Goal: Task Accomplishment & Management: Manage account settings

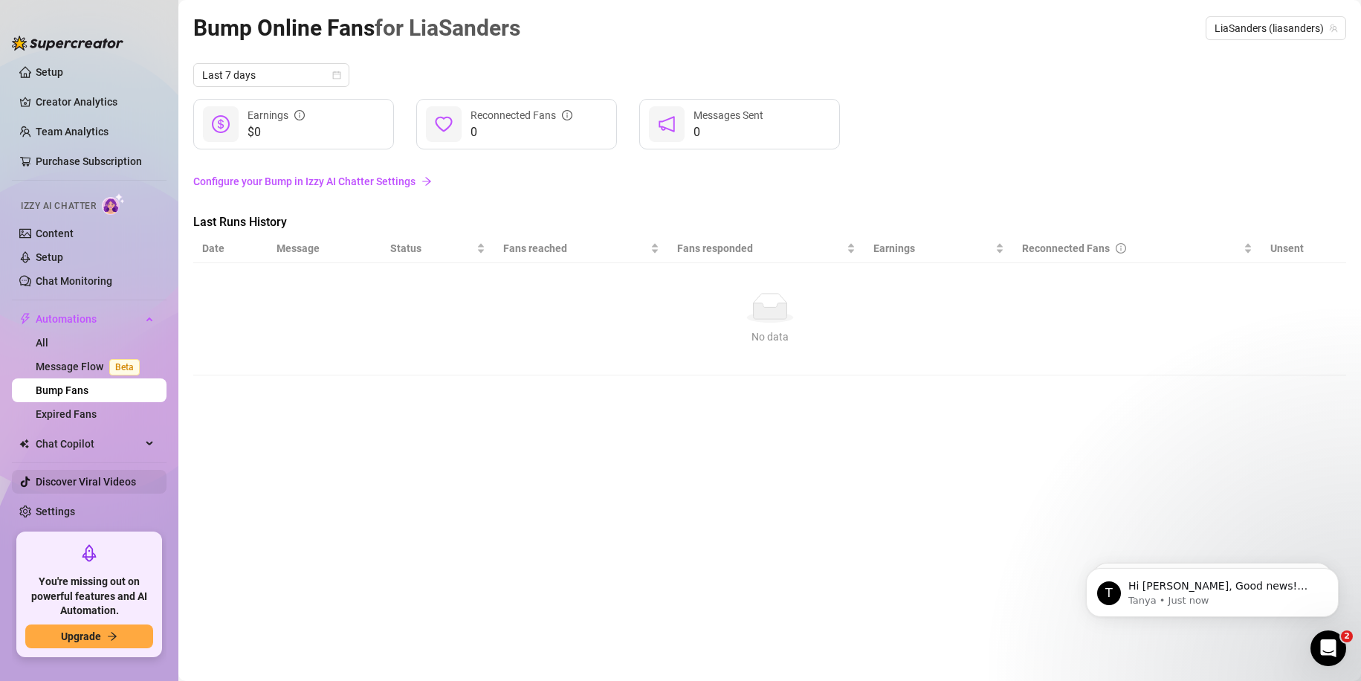
scroll to position [6, 0]
click at [57, 235] on link "Content" at bounding box center [55, 231] width 38 height 12
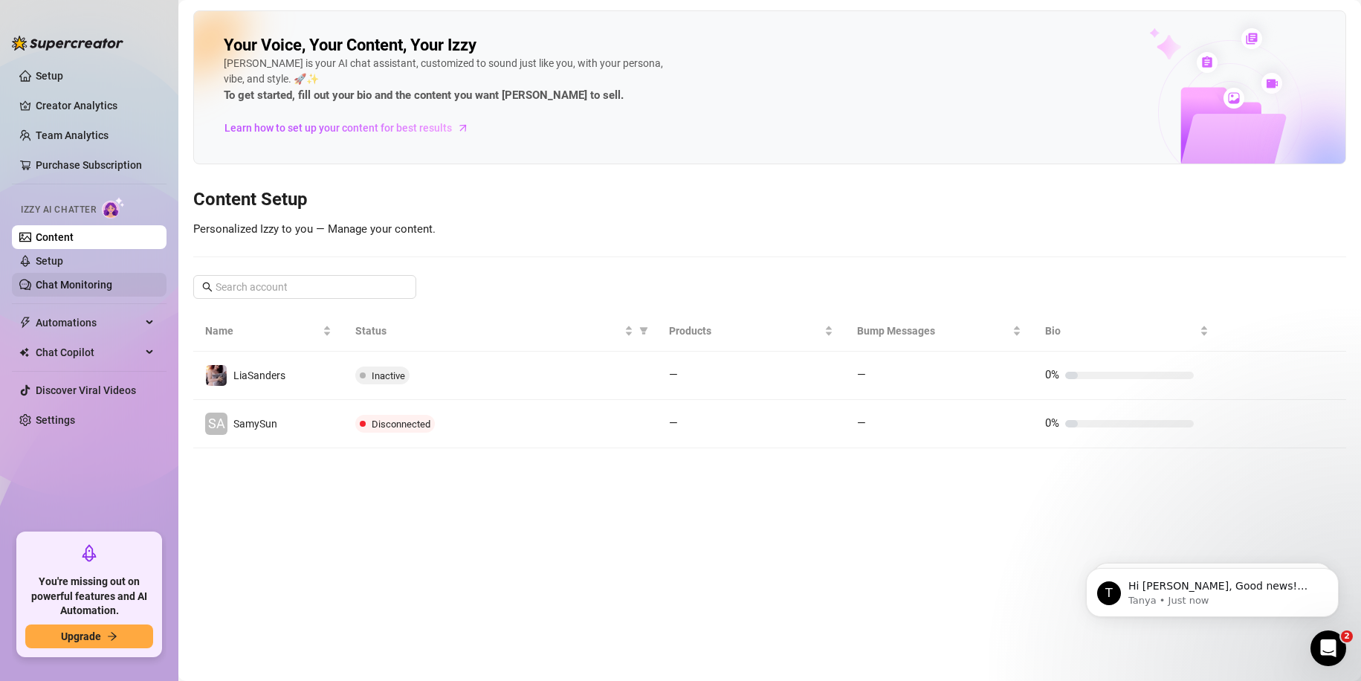
click at [77, 279] on link "Chat Monitoring" at bounding box center [74, 285] width 77 height 12
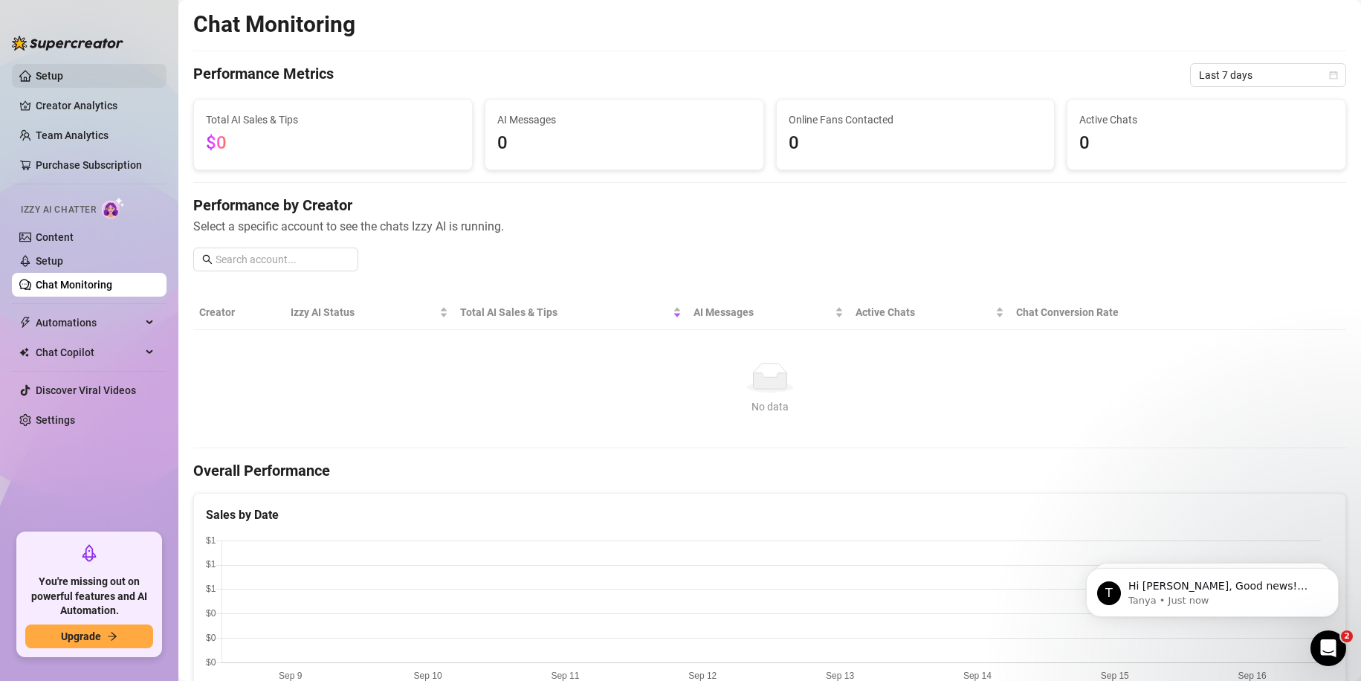
click at [50, 79] on link "Setup" at bounding box center [50, 76] width 28 height 12
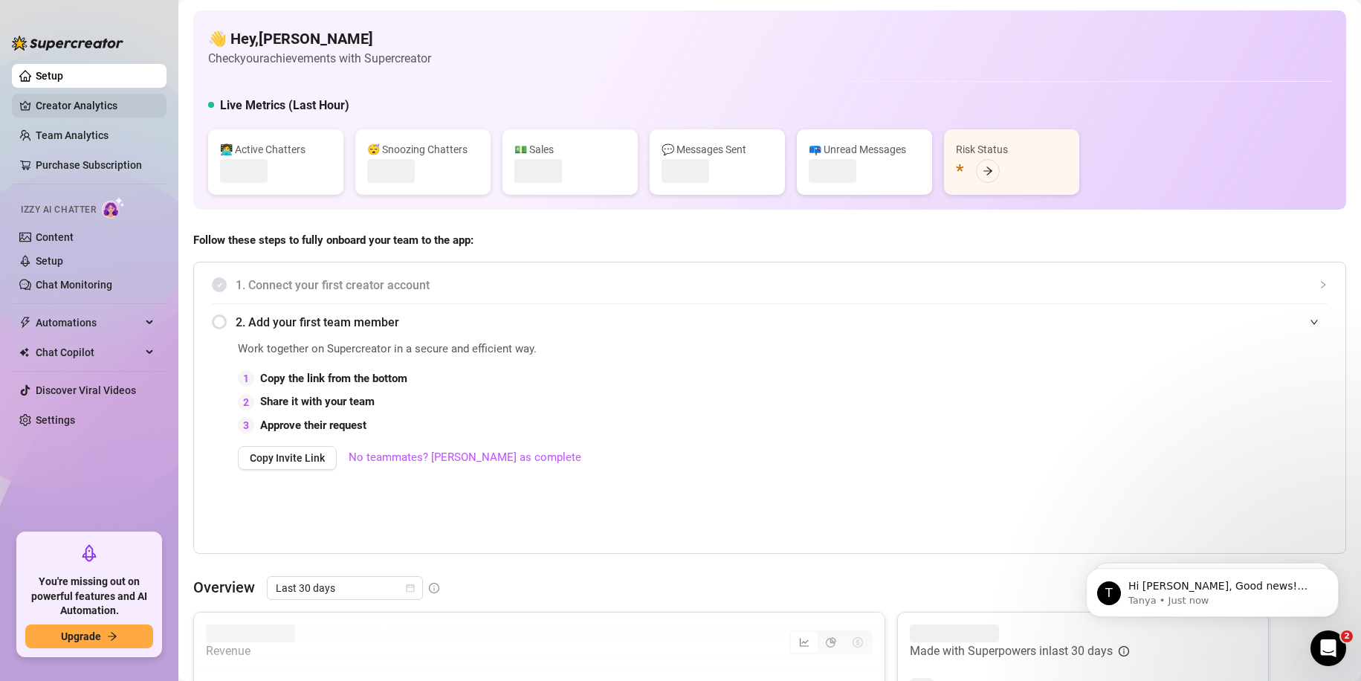
click at [62, 101] on link "Creator Analytics" at bounding box center [95, 106] width 119 height 24
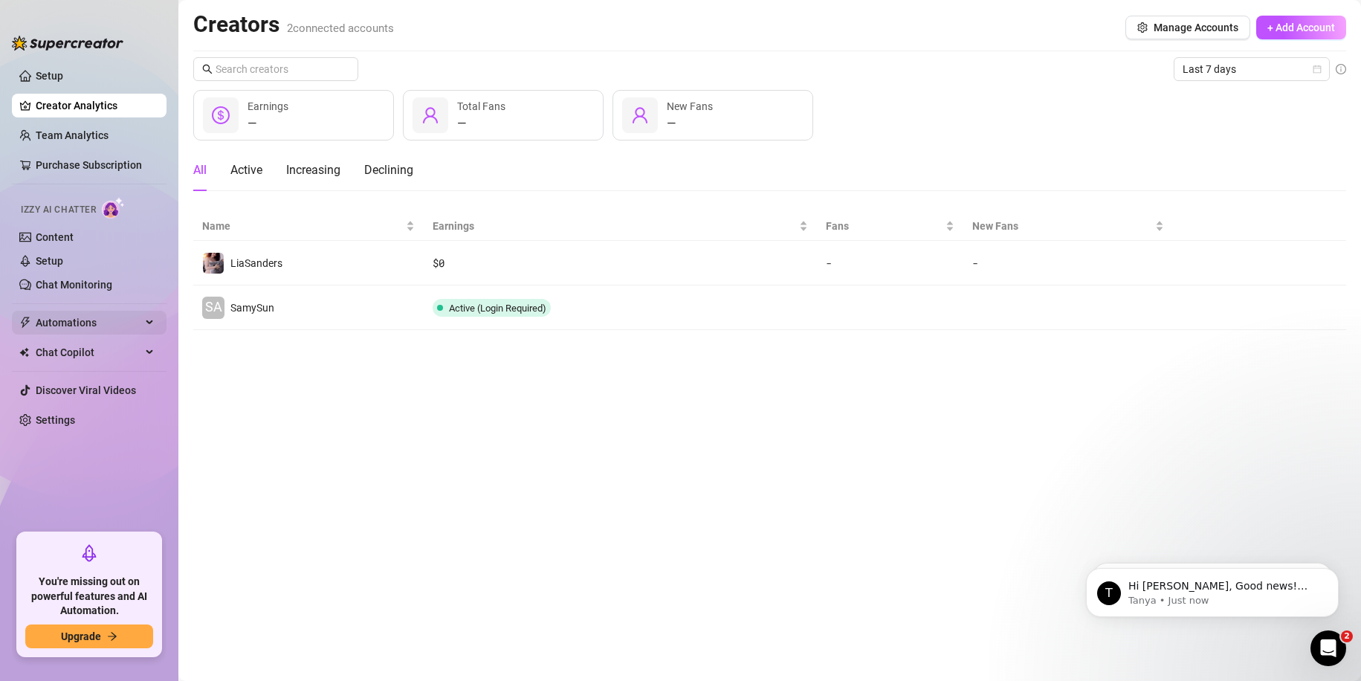
click at [62, 320] on span "Automations" at bounding box center [89, 323] width 106 height 24
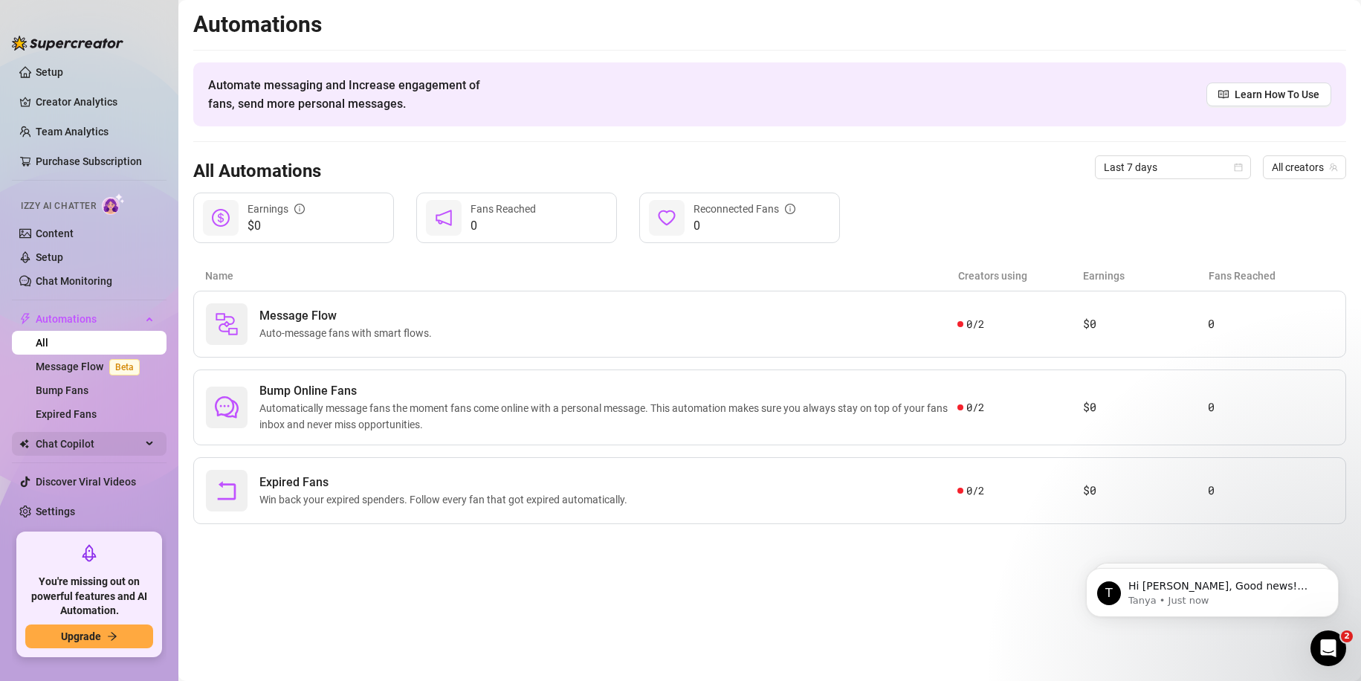
scroll to position [6, 0]
click at [77, 438] on span "Chat Copilot" at bounding box center [89, 442] width 106 height 24
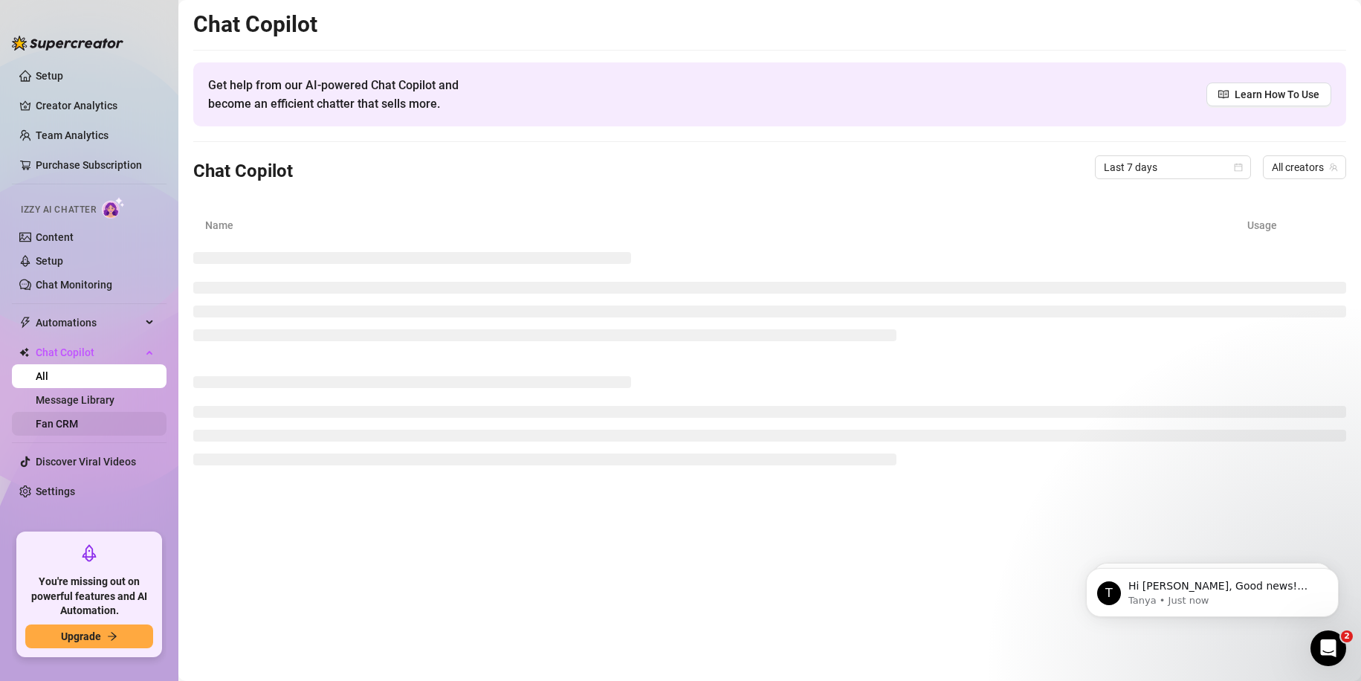
click at [78, 419] on link "Fan CRM" at bounding box center [57, 424] width 42 height 12
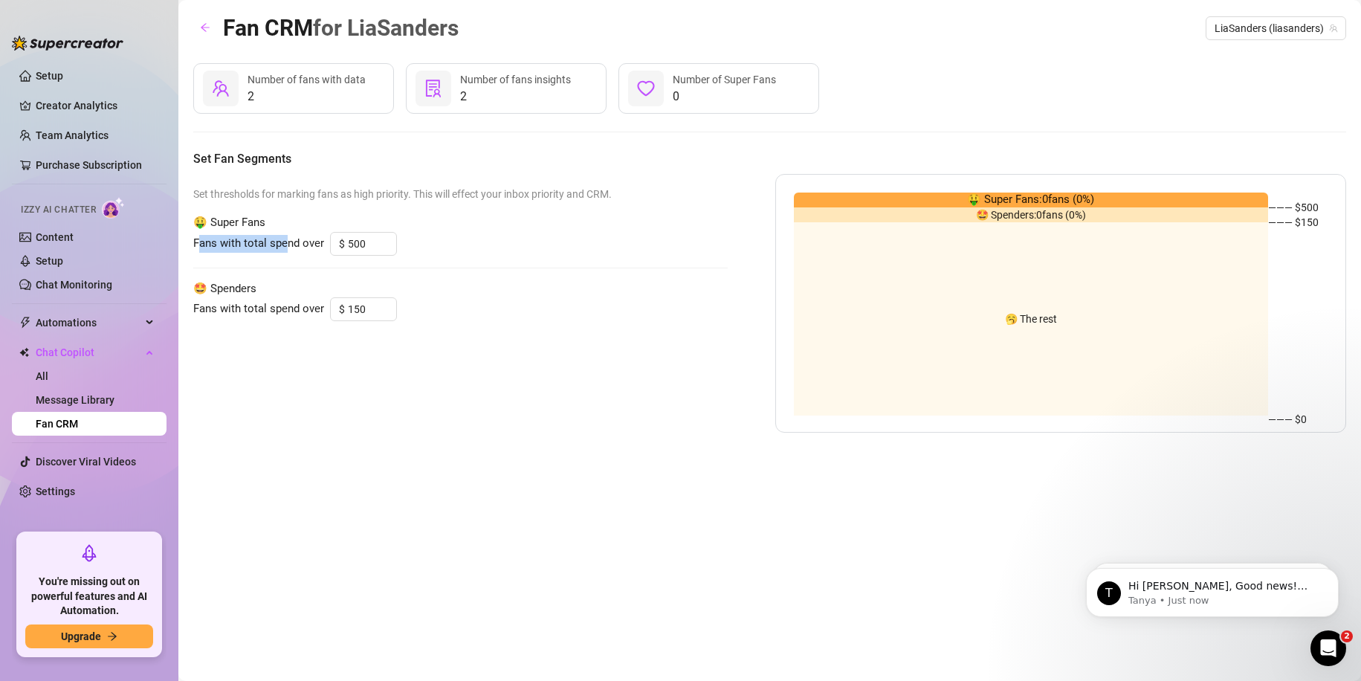
drag, startPoint x: 201, startPoint y: 250, endPoint x: 287, endPoint y: 252, distance: 85.5
click at [286, 251] on span "Fans with total spend over" at bounding box center [258, 244] width 131 height 18
copy span "ans with total spe"
drag, startPoint x: 366, startPoint y: 246, endPoint x: 328, endPoint y: 247, distance: 37.9
click at [328, 247] on div "Fans with total spend over $ 500" at bounding box center [460, 244] width 534 height 24
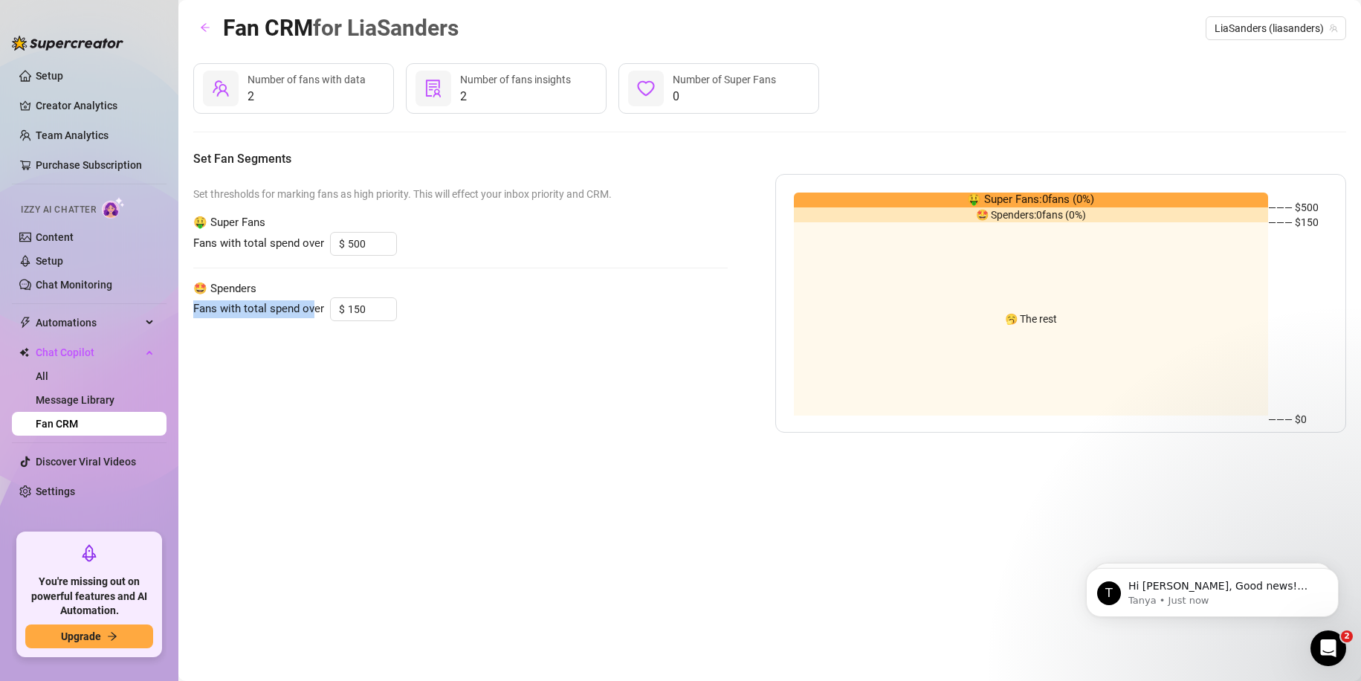
drag, startPoint x: 190, startPoint y: 308, endPoint x: 312, endPoint y: 307, distance: 122.7
click at [312, 307] on main "Fan CRM for LiaSanders LiaSanders (liasanders) 2 Number of fans with data 2 Num…" at bounding box center [769, 340] width 1183 height 681
copy span "Fans with total spend ov"
click at [63, 70] on link "Setup" at bounding box center [50, 76] width 28 height 12
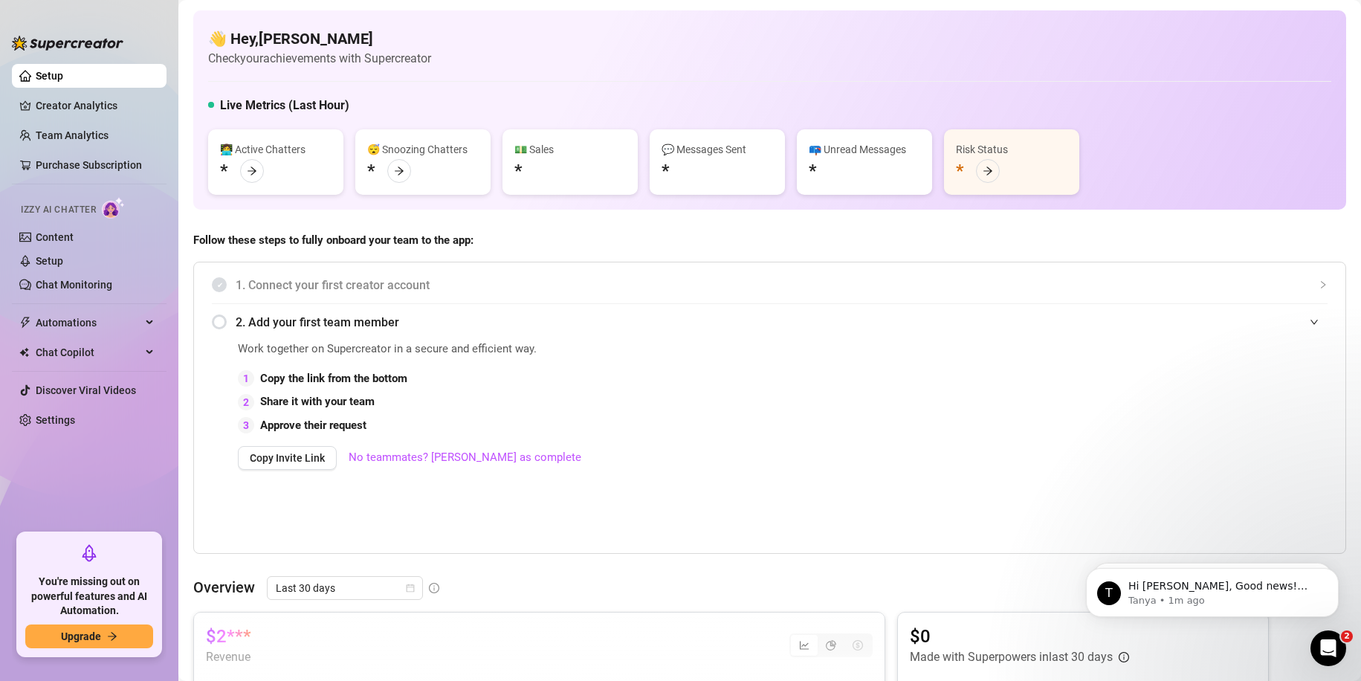
click at [74, 149] on ul "Setup Creator Analytics Team Analytics Purchase Subscription Izzy AI Chatter Co…" at bounding box center [89, 292] width 155 height 469
click at [74, 137] on link "Team Analytics" at bounding box center [72, 135] width 73 height 12
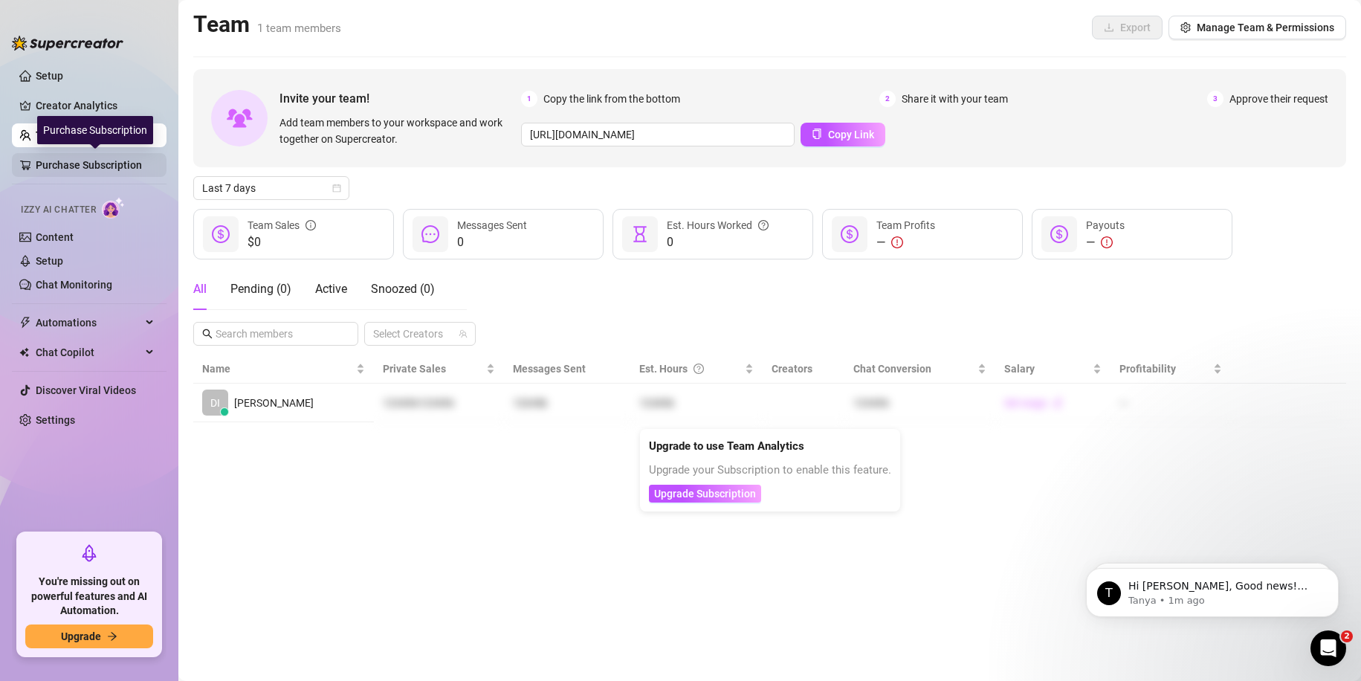
click at [78, 172] on link "Purchase Subscription" at bounding box center [95, 165] width 119 height 24
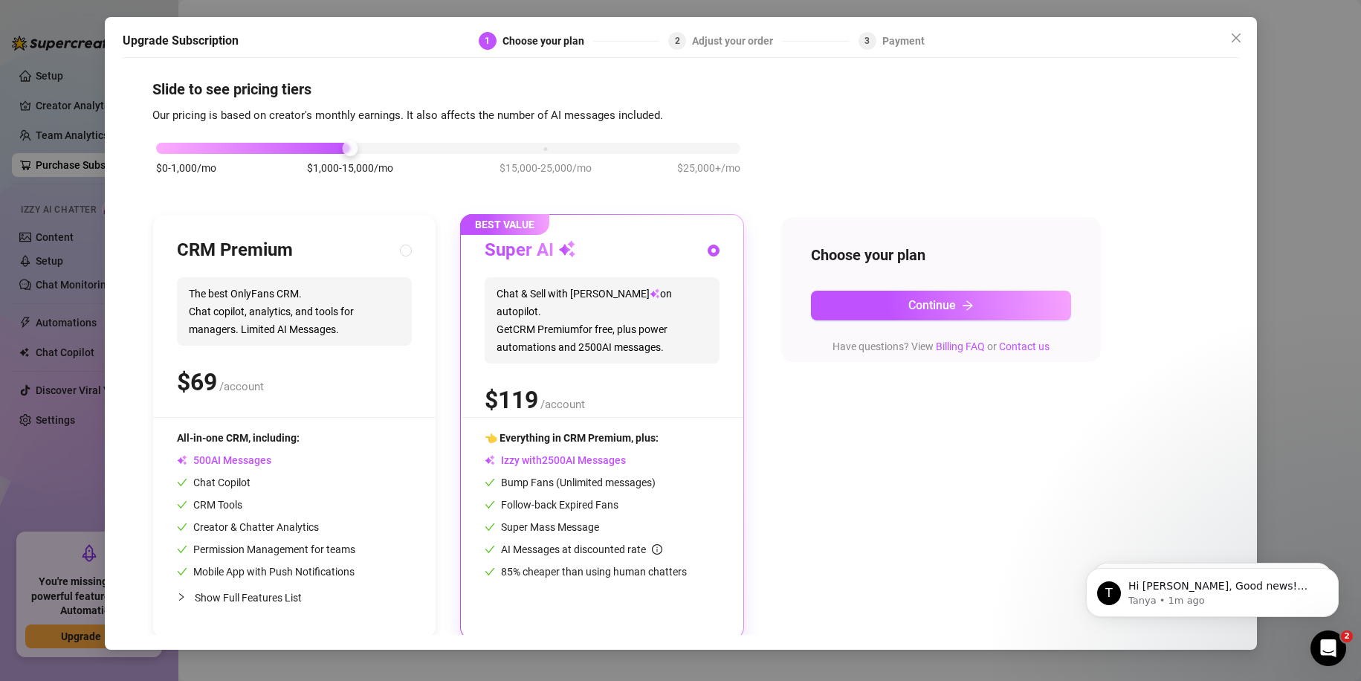
scroll to position [12, 0]
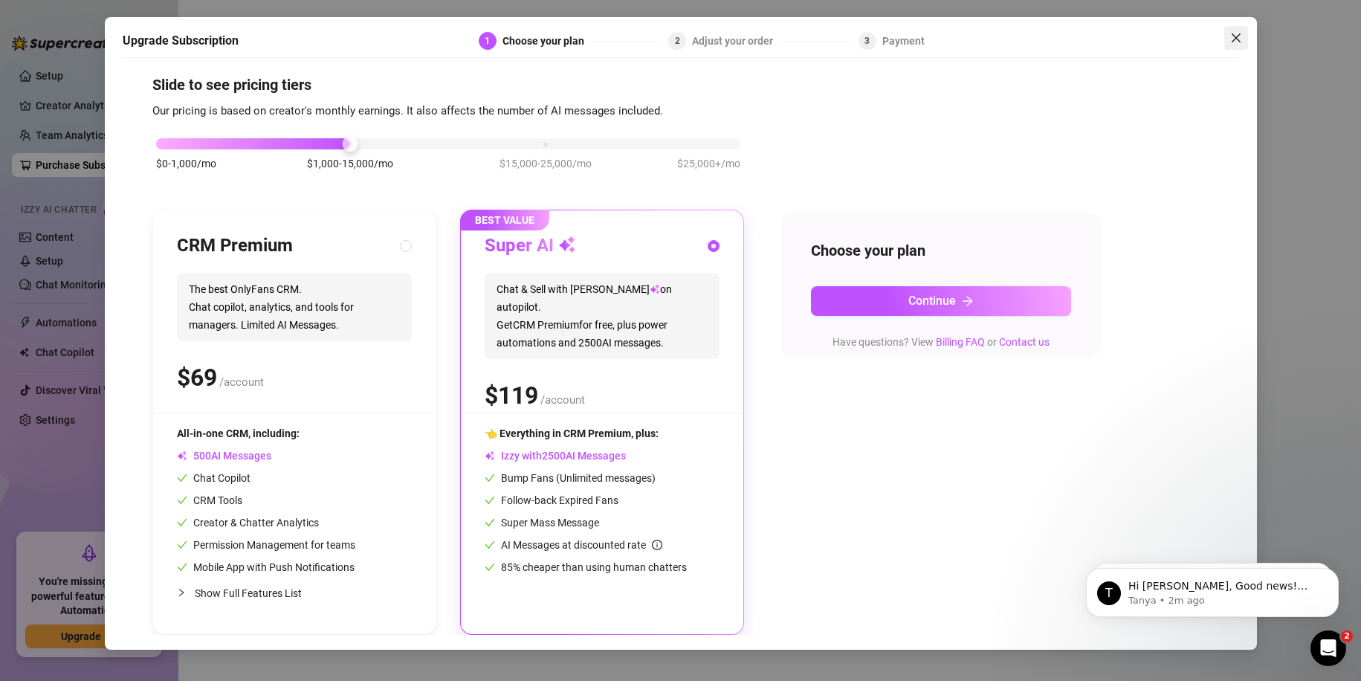
click at [1233, 35] on icon "close" at bounding box center [1235, 37] width 9 height 9
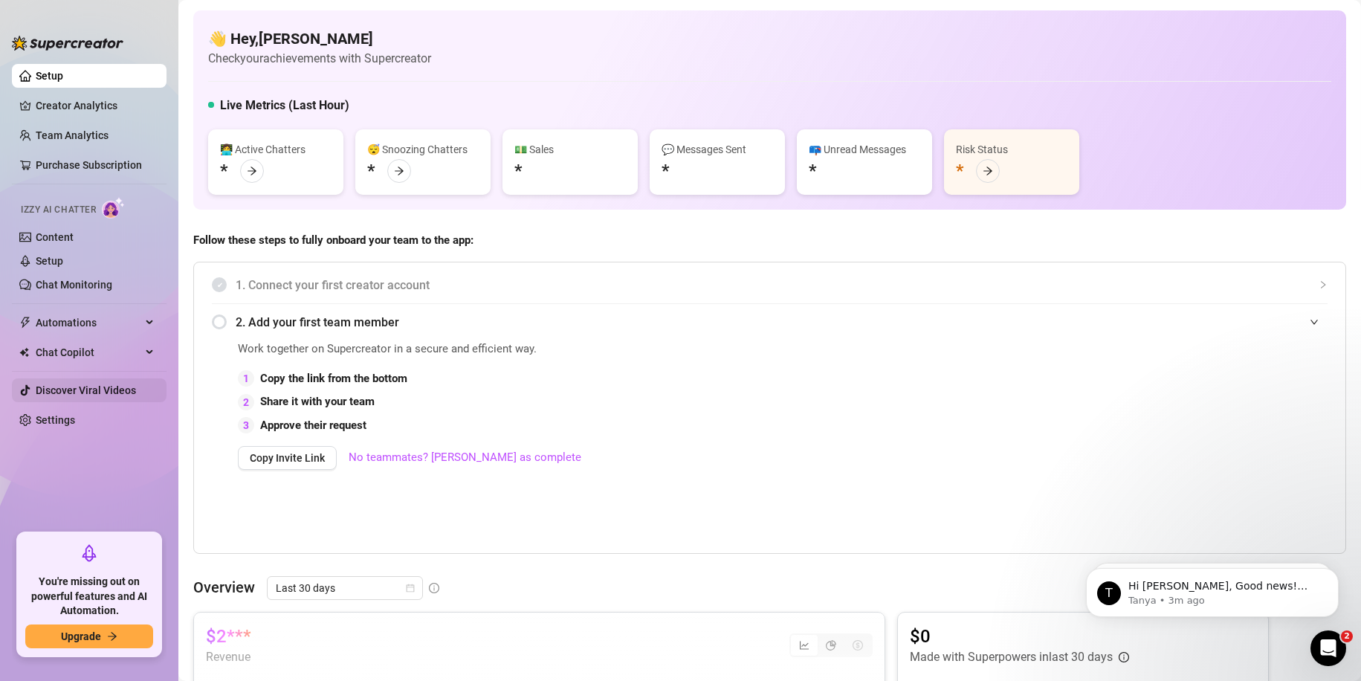
click at [87, 393] on link "Discover Viral Videos" at bounding box center [86, 390] width 100 height 12
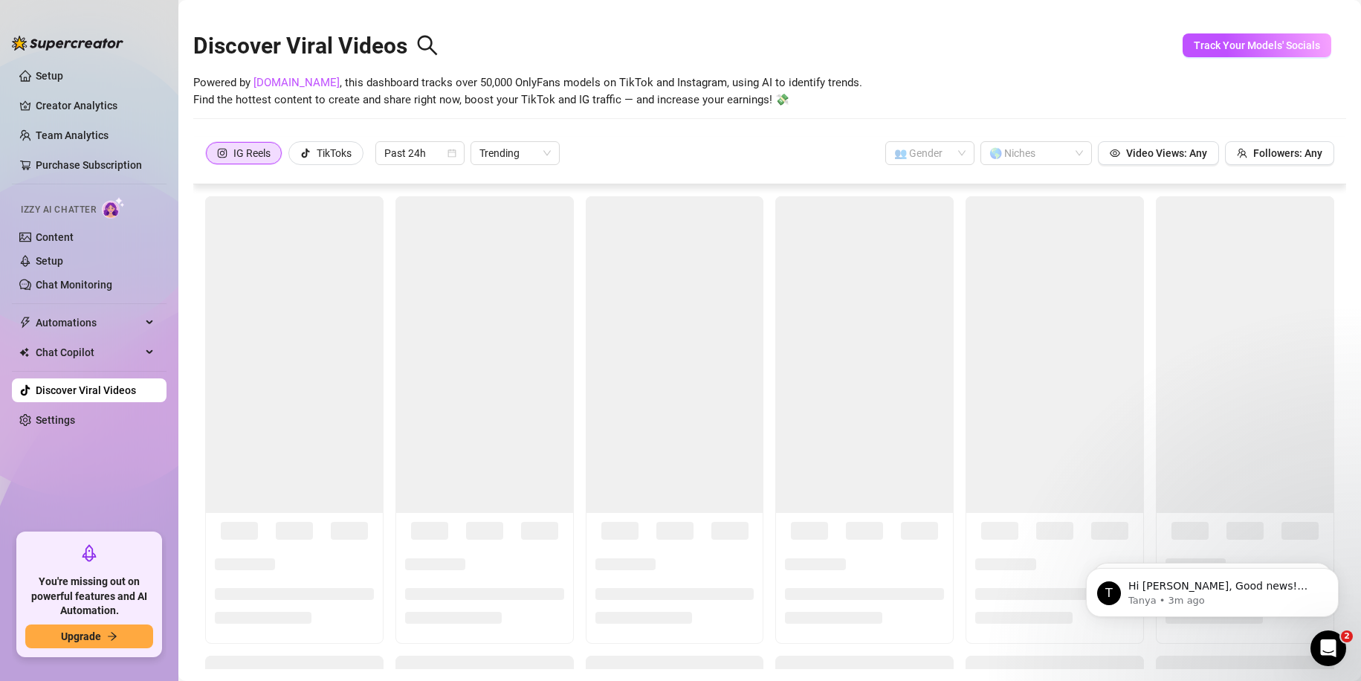
drag, startPoint x: 909, startPoint y: 67, endPoint x: 853, endPoint y: 125, distance: 81.0
click at [853, 125] on div "Discover Viral Videos Powered by [DOMAIN_NAME] , this dashboard tracks over 50,…" at bounding box center [769, 73] width 1153 height 126
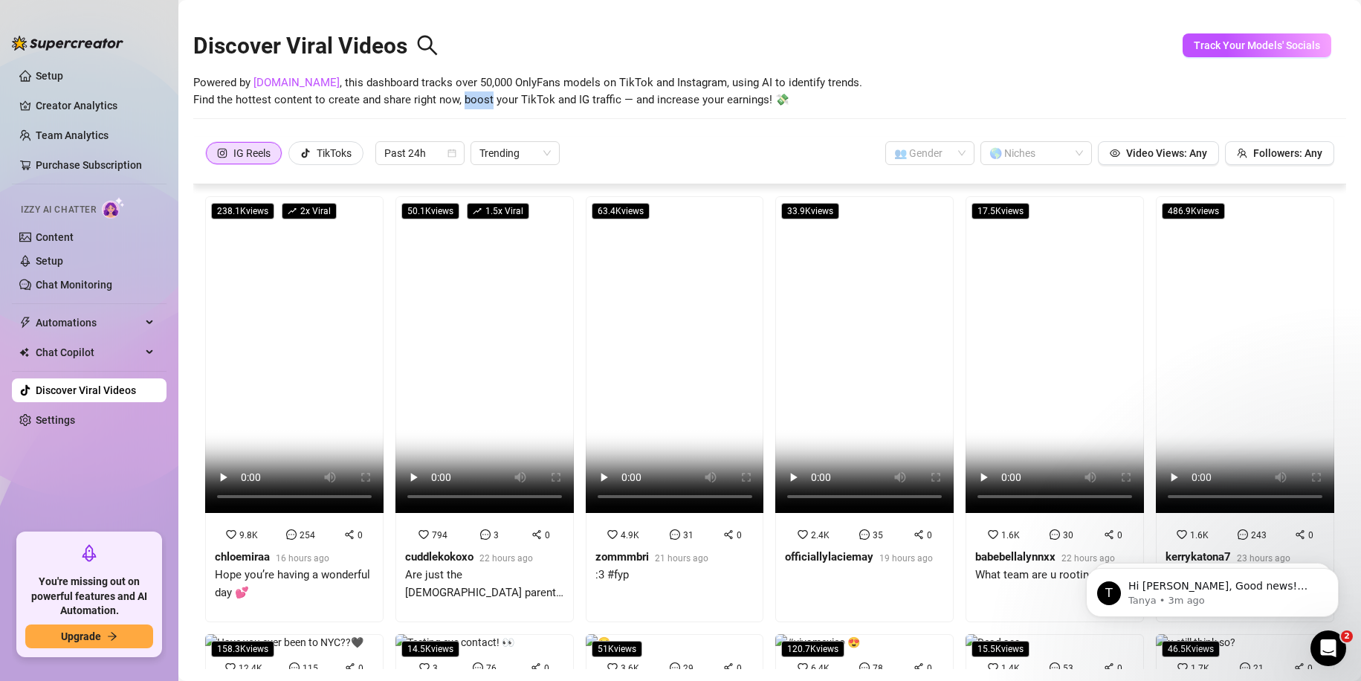
drag, startPoint x: 491, startPoint y: 101, endPoint x: 462, endPoint y: 102, distance: 29.0
click at [462, 102] on span "Powered by [DOMAIN_NAME] , this dashboard tracks over 50,000 OnlyFans models on…" at bounding box center [527, 91] width 669 height 35
copy span "boost"
drag, startPoint x: 633, startPoint y: 100, endPoint x: 777, endPoint y: 111, distance: 143.9
click at [777, 111] on div "Discover Viral Videos Powered by [DOMAIN_NAME] , this dashboard tracks over 50,…" at bounding box center [769, 73] width 1153 height 126
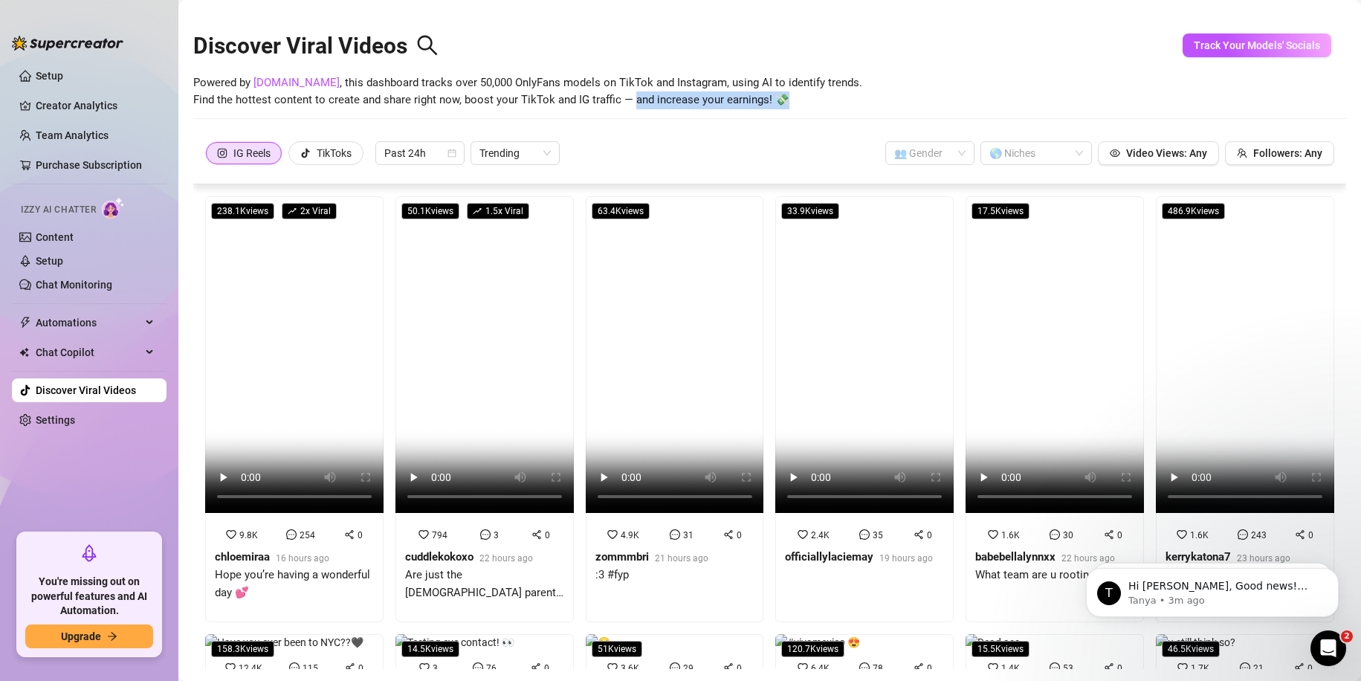
copy span "and increase your earnings! 💸"
click at [803, 97] on span "Powered by [DOMAIN_NAME] , this dashboard tracks over 50,000 OnlyFans models on…" at bounding box center [527, 91] width 669 height 35
click at [328, 149] on div "TikToks" at bounding box center [334, 153] width 35 height 22
click at [293, 157] on input "TikToks" at bounding box center [293, 157] width 0 height 0
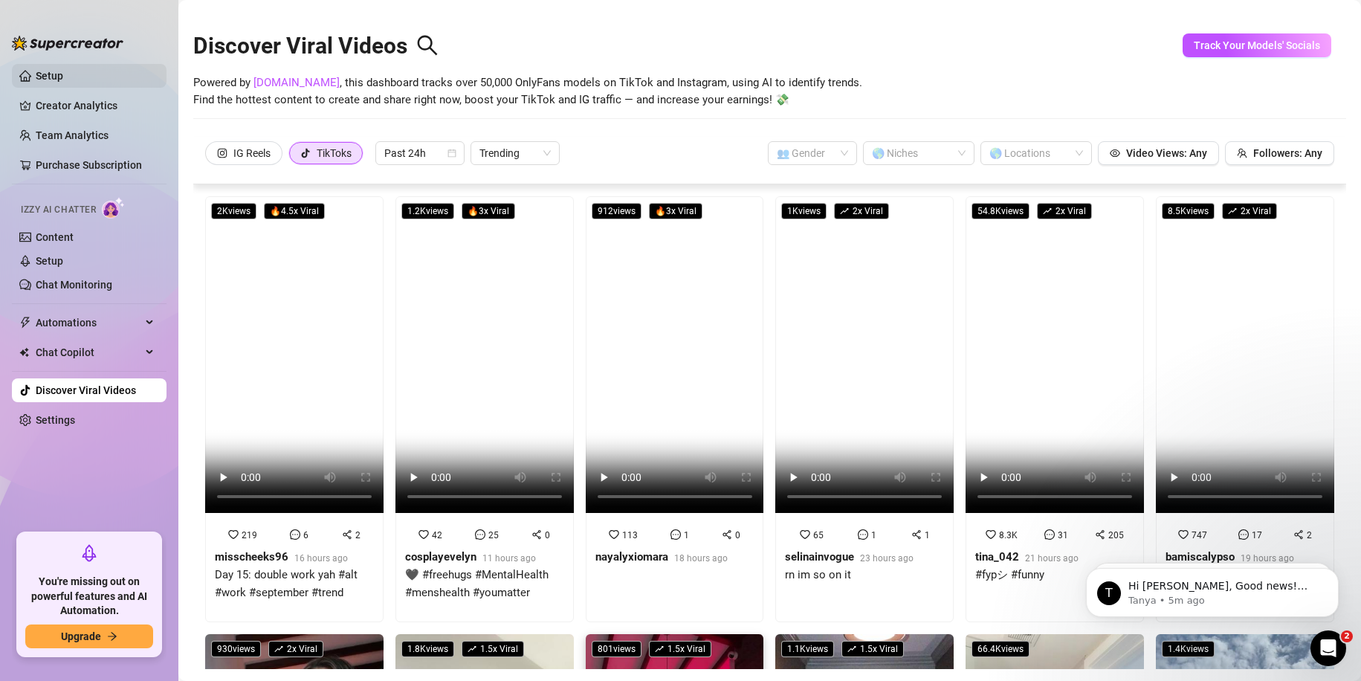
click at [63, 77] on link "Setup" at bounding box center [50, 76] width 28 height 12
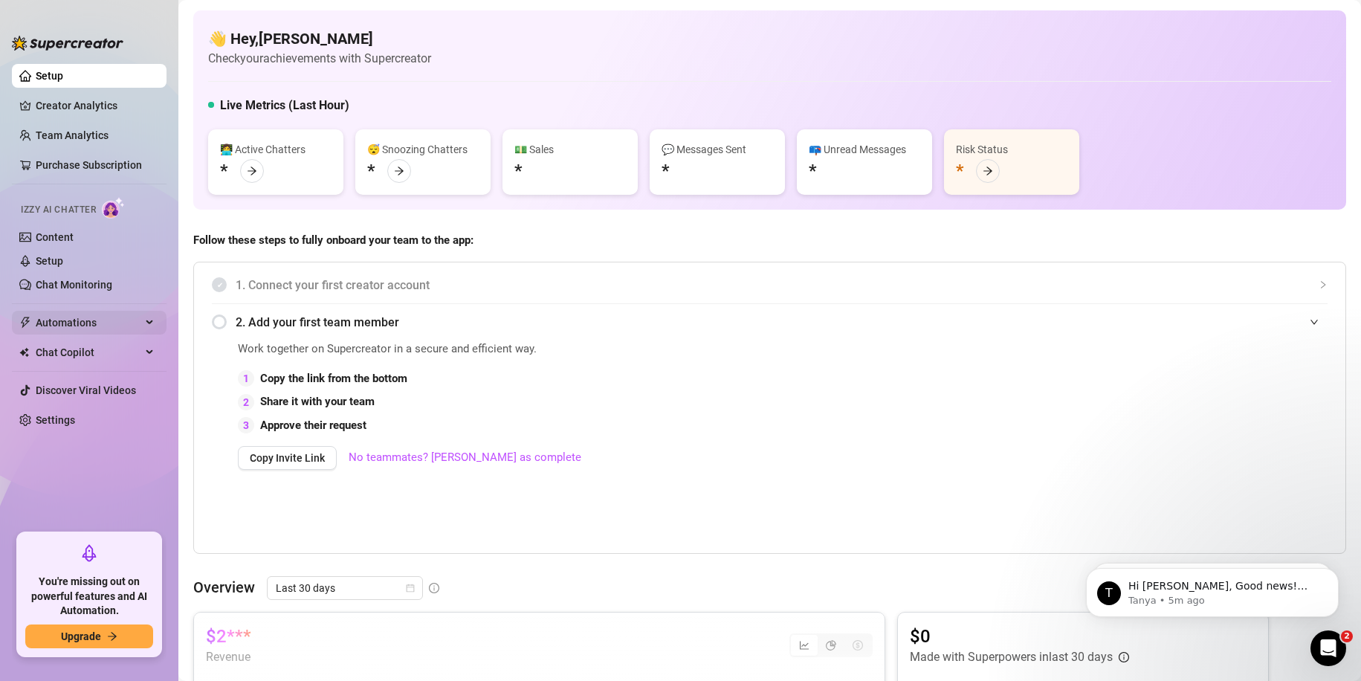
click at [124, 321] on span "Automations" at bounding box center [89, 323] width 106 height 24
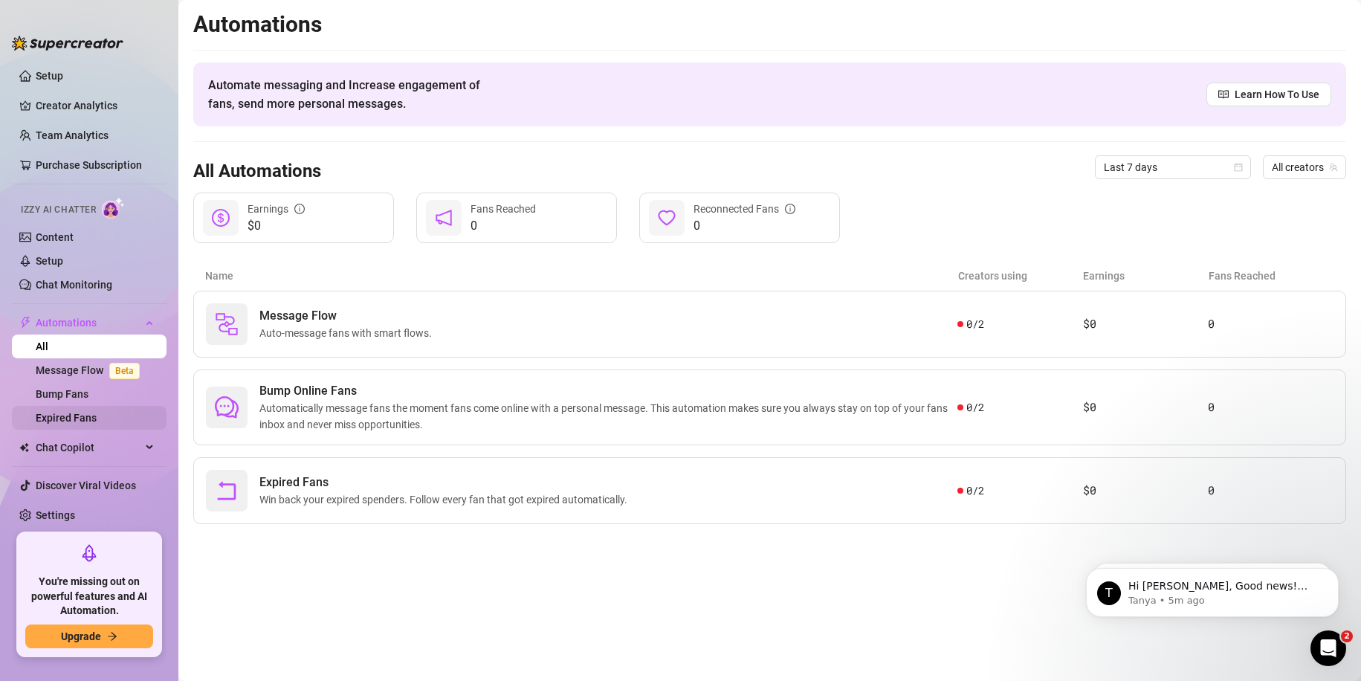
scroll to position [6, 0]
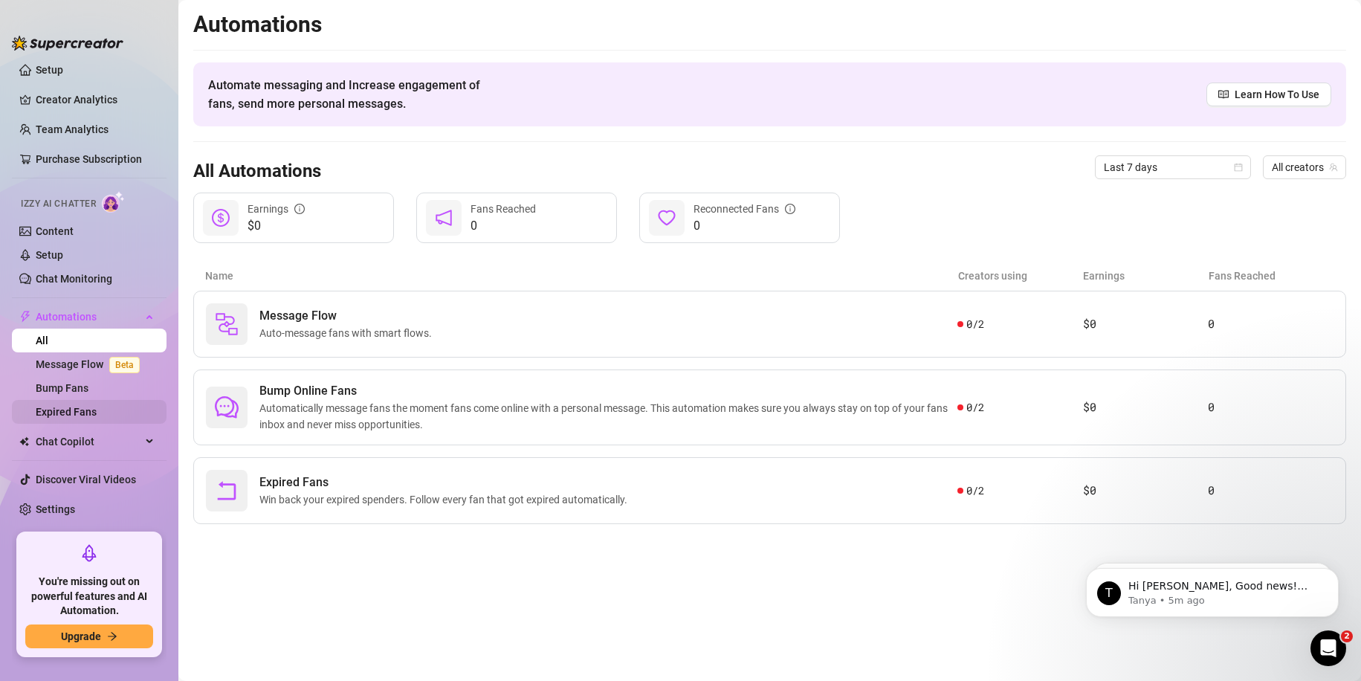
click at [97, 418] on link "Expired Fans" at bounding box center [66, 412] width 61 height 12
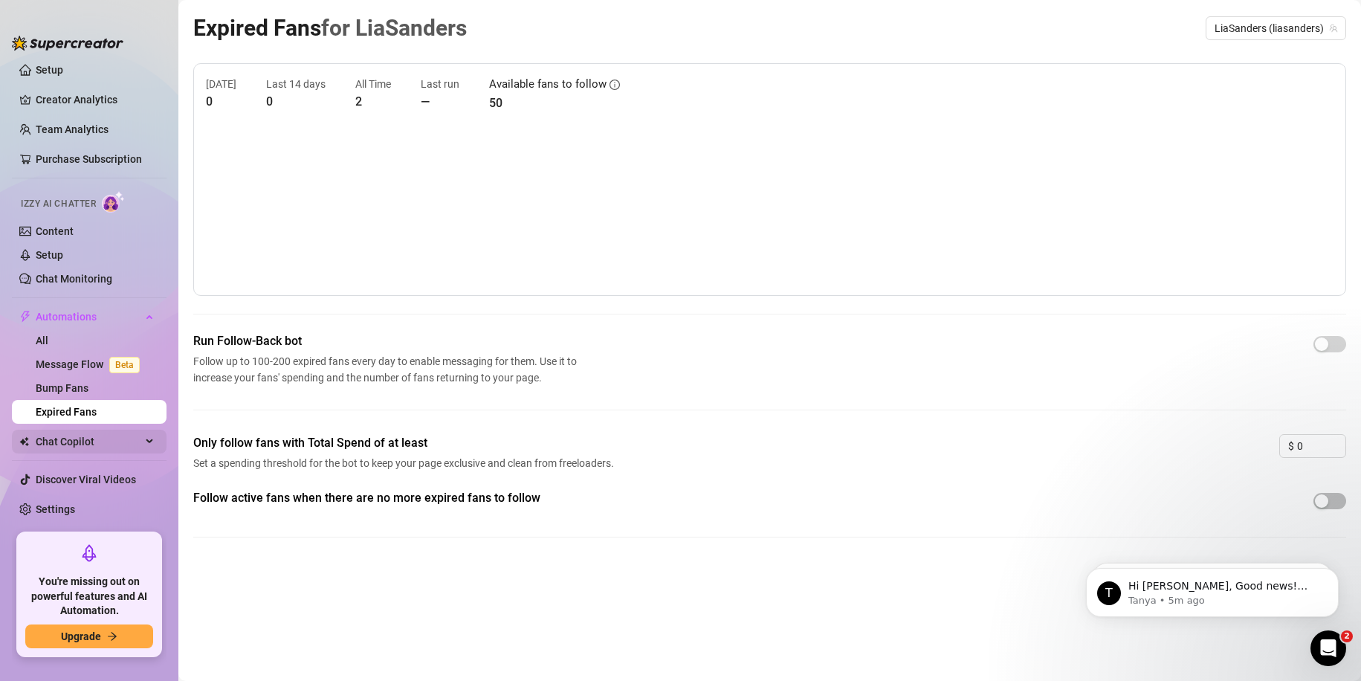
click at [134, 447] on div "Chat Copilot" at bounding box center [89, 442] width 155 height 24
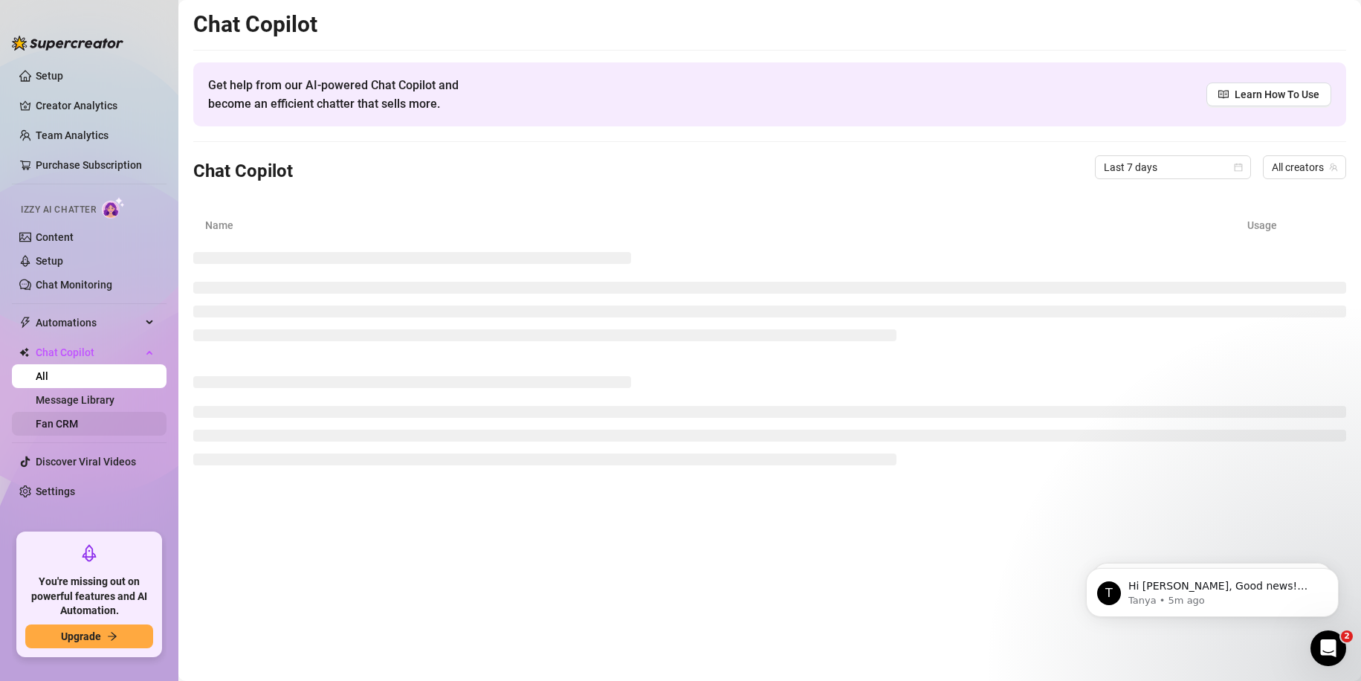
click at [78, 423] on link "Fan CRM" at bounding box center [57, 424] width 42 height 12
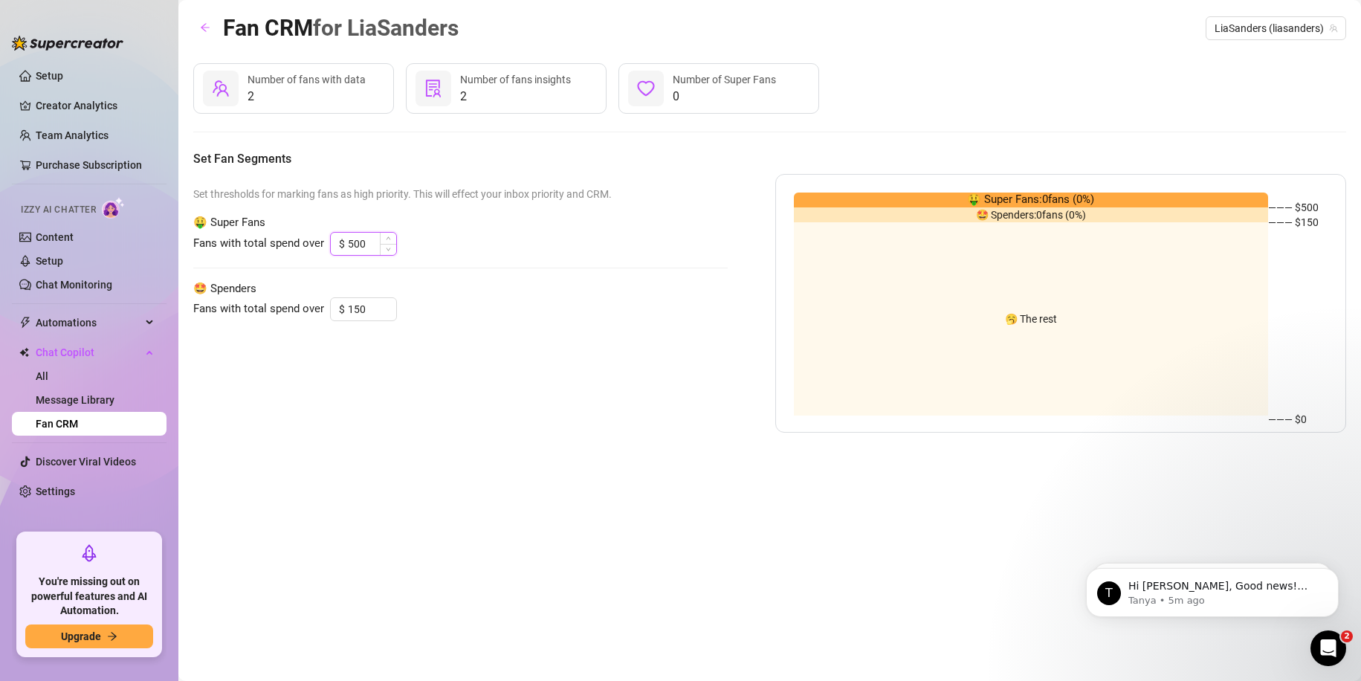
drag, startPoint x: 366, startPoint y: 245, endPoint x: 335, endPoint y: 251, distance: 31.8
click at [335, 251] on div "$ 500" at bounding box center [363, 244] width 67 height 24
drag, startPoint x: 189, startPoint y: 248, endPoint x: 317, endPoint y: 256, distance: 128.8
click at [317, 256] on main "Fan CRM for LiaSanders LiaSanders (liasanders) 2 Number of fans with data 2 Num…" at bounding box center [769, 340] width 1183 height 681
drag, startPoint x: 363, startPoint y: 240, endPoint x: 329, endPoint y: 247, distance: 34.8
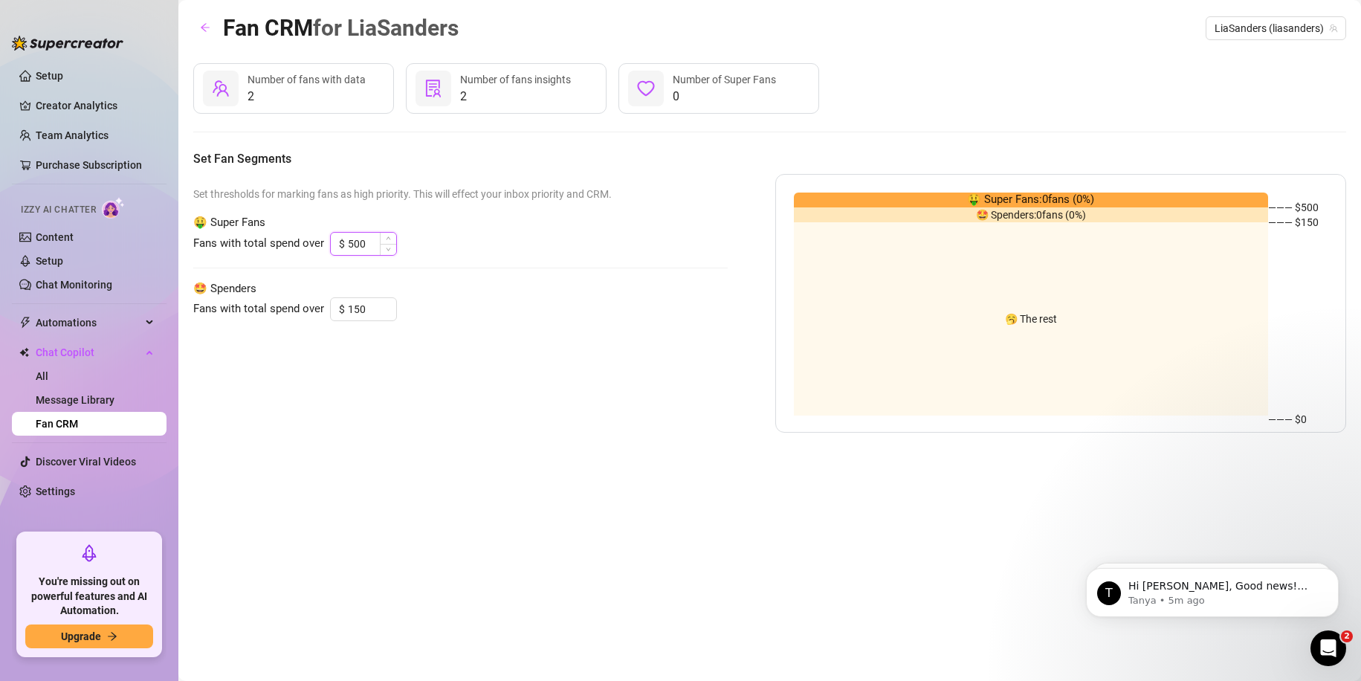
click at [330, 247] on div "$ 500" at bounding box center [363, 244] width 67 height 24
drag, startPoint x: 358, startPoint y: 310, endPoint x: 334, endPoint y: 313, distance: 24.0
click at [326, 313] on div "Fans with total spend over $ 150" at bounding box center [460, 309] width 534 height 24
click at [88, 320] on span "Automations" at bounding box center [89, 323] width 106 height 24
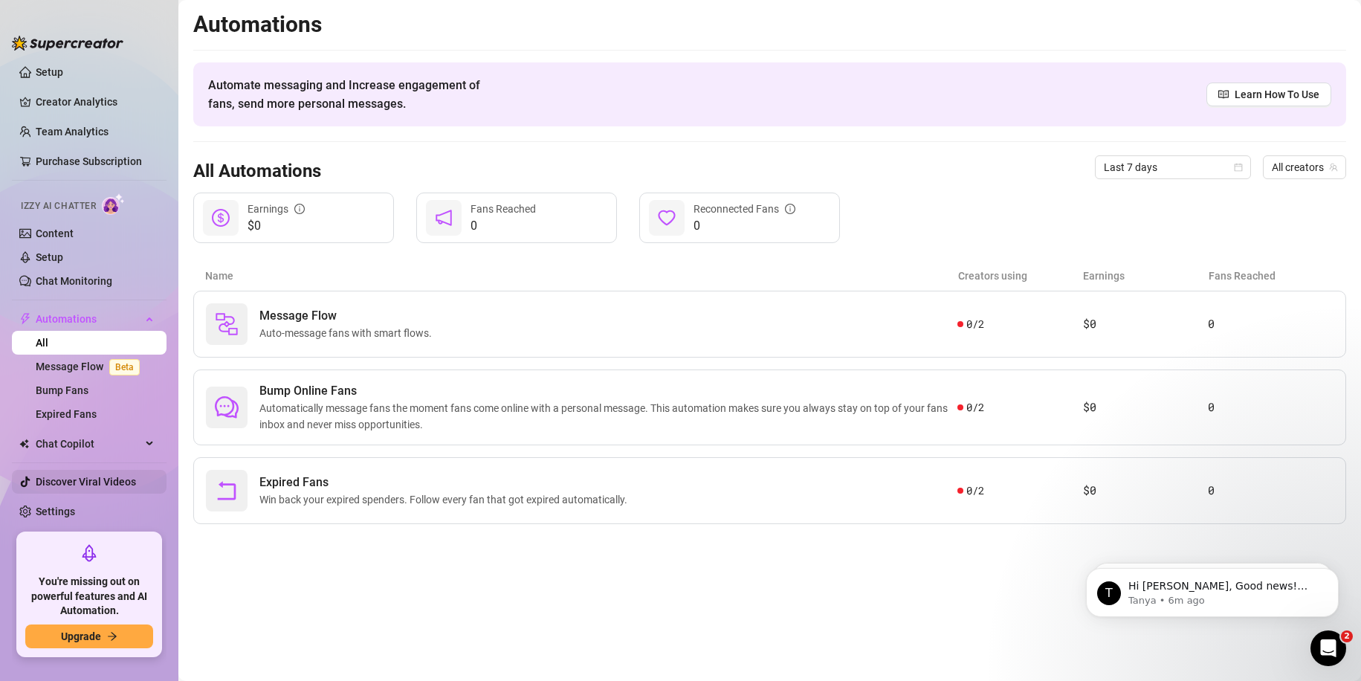
scroll to position [6, 0]
click at [114, 473] on link "Discover Viral Videos" at bounding box center [86, 479] width 100 height 12
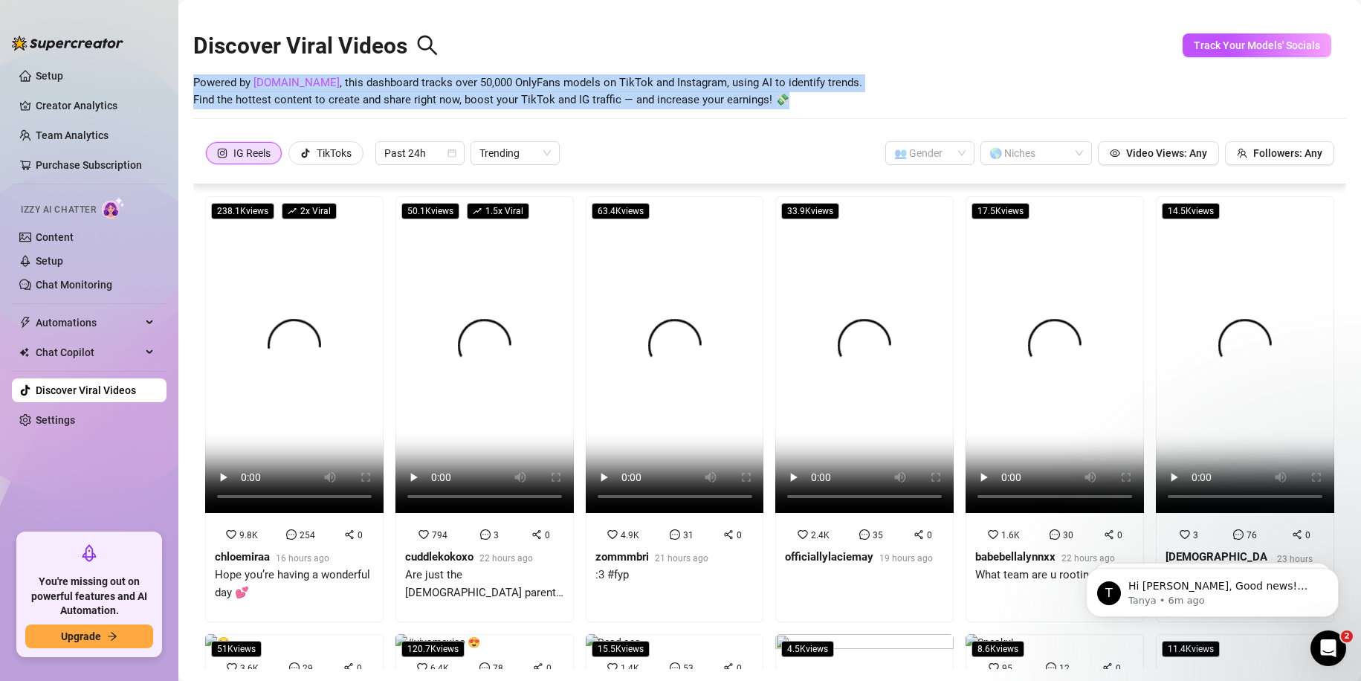
drag, startPoint x: 783, startPoint y: 96, endPoint x: 200, endPoint y: 88, distance: 582.8
click at [195, 90] on span "Powered by [DOMAIN_NAME] , this dashboard tracks over 50,000 OnlyFans models on…" at bounding box center [527, 91] width 669 height 35
copy span "Powered by [DOMAIN_NAME] , this dashboard tracks over 50,000 OnlyFans models on…"
click at [449, 100] on span "Powered by [DOMAIN_NAME] , this dashboard tracks over 50,000 OnlyFans models on…" at bounding box center [527, 91] width 669 height 35
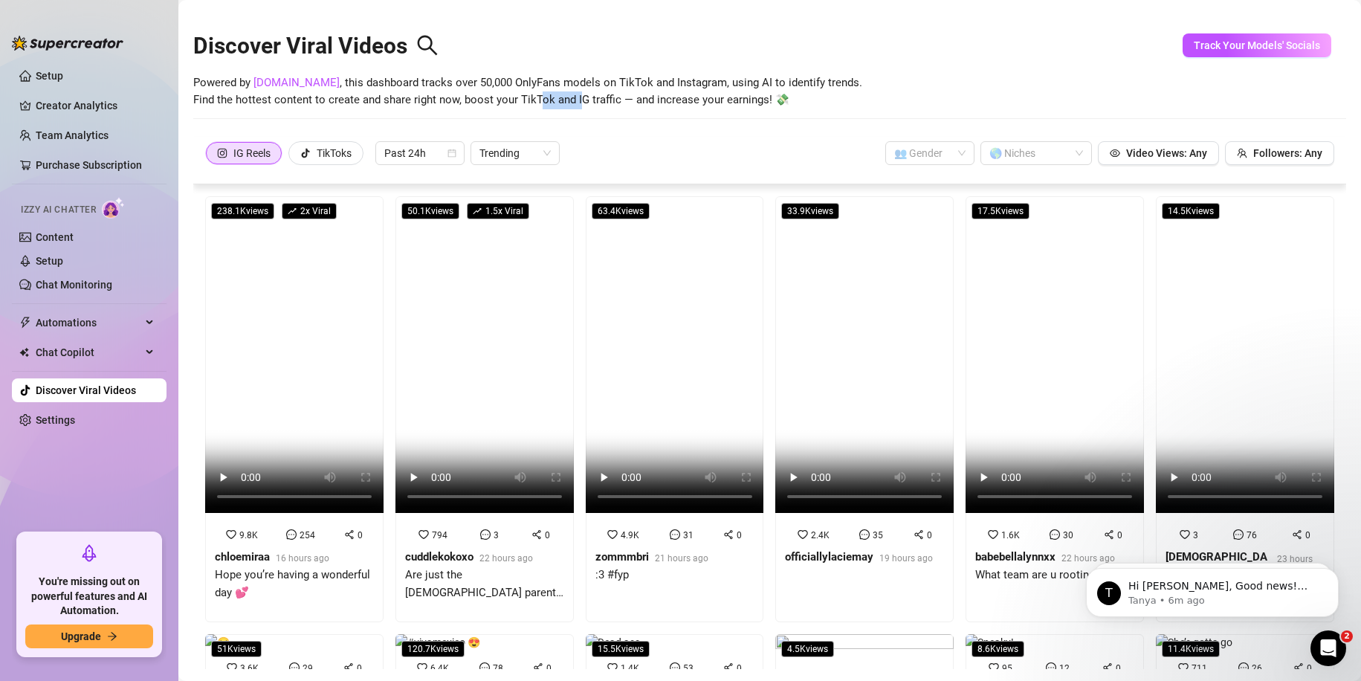
drag, startPoint x: 542, startPoint y: 101, endPoint x: 581, endPoint y: 97, distance: 38.8
click at [581, 97] on span "Powered by [DOMAIN_NAME] , this dashboard tracks over 50,000 OnlyFans models on…" at bounding box center [527, 91] width 669 height 35
copy span "ok and I"
drag, startPoint x: 612, startPoint y: 94, endPoint x: 604, endPoint y: 96, distance: 7.6
click at [604, 96] on span "Powered by [DOMAIN_NAME] , this dashboard tracks over 50,000 OnlyFans models on…" at bounding box center [527, 91] width 669 height 35
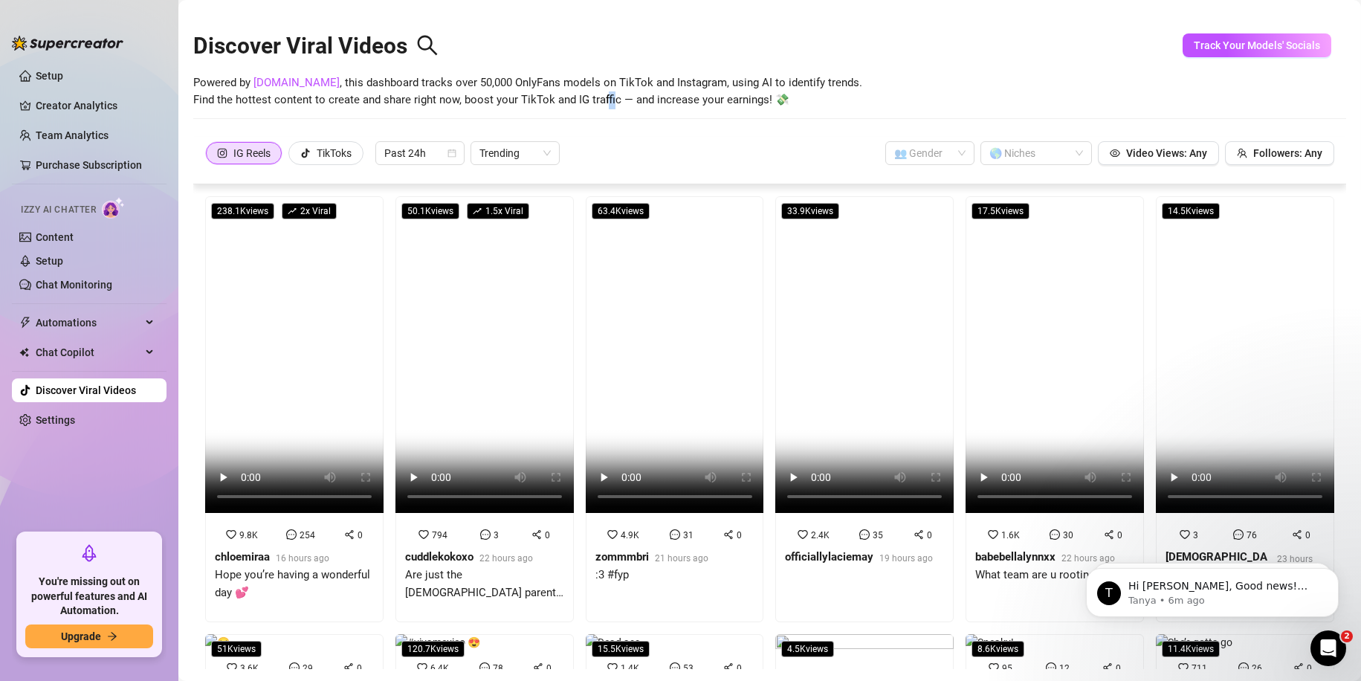
copy span "fi"
drag, startPoint x: 668, startPoint y: 102, endPoint x: 812, endPoint y: 102, distance: 144.2
click at [812, 102] on span "Powered by [DOMAIN_NAME] , this dashboard tracks over 50,000 OnlyFans models on…" at bounding box center [527, 91] width 669 height 35
copy span "[PERSON_NAME] your earnings! 💸"
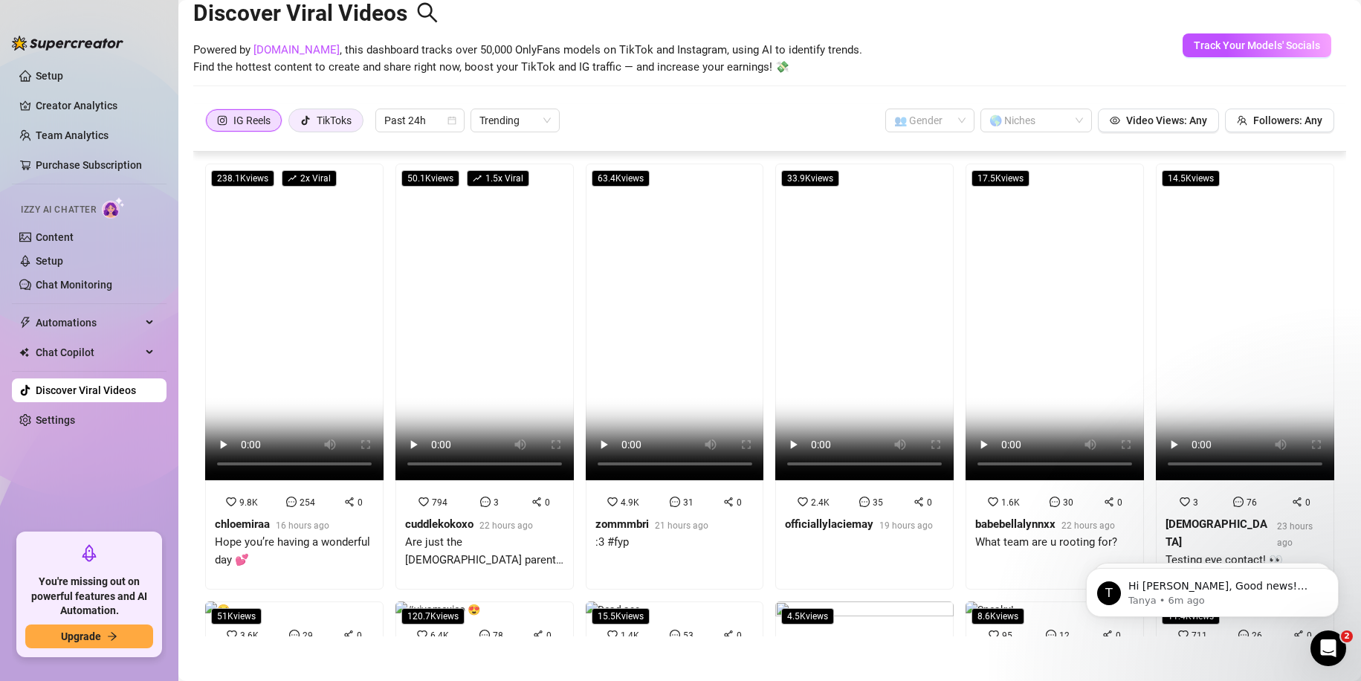
click at [359, 122] on label "TikToks" at bounding box center [325, 121] width 75 height 24
click at [293, 124] on input "TikToks" at bounding box center [293, 124] width 0 height 0
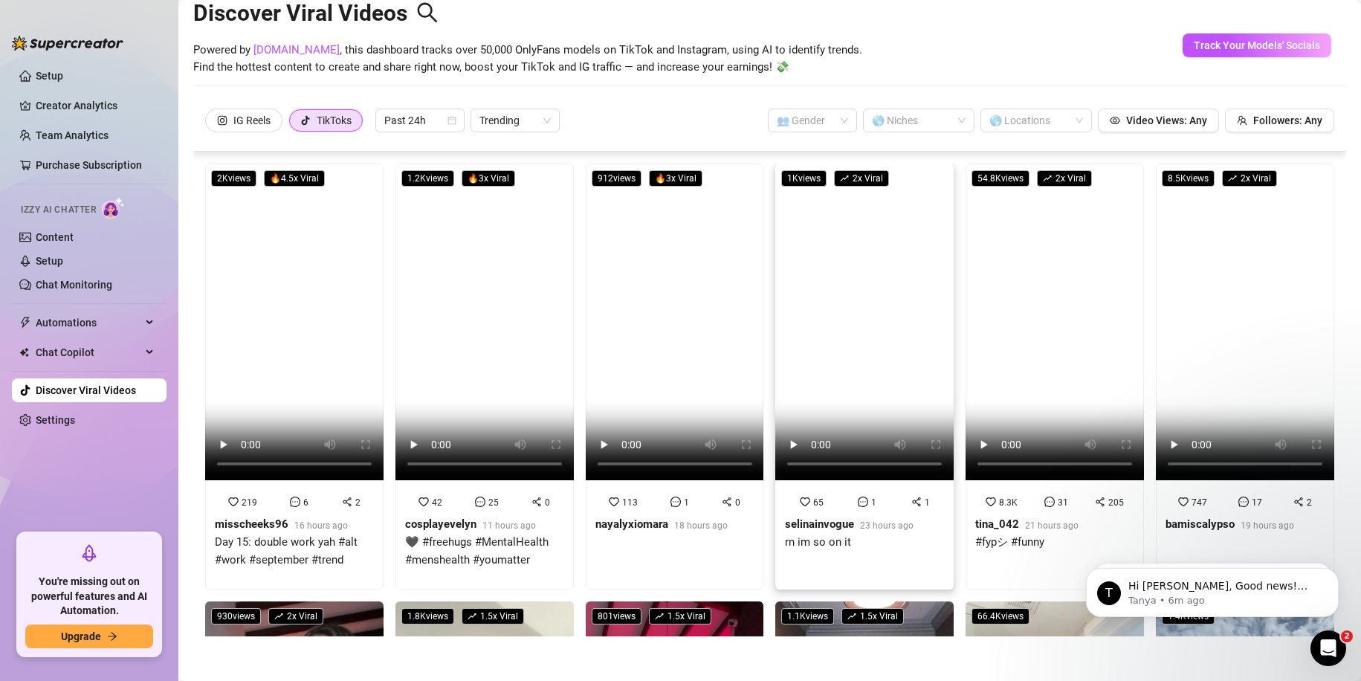
click at [901, 342] on video at bounding box center [864, 322] width 178 height 317
click at [113, 645] on button "Upgrade" at bounding box center [89, 636] width 128 height 24
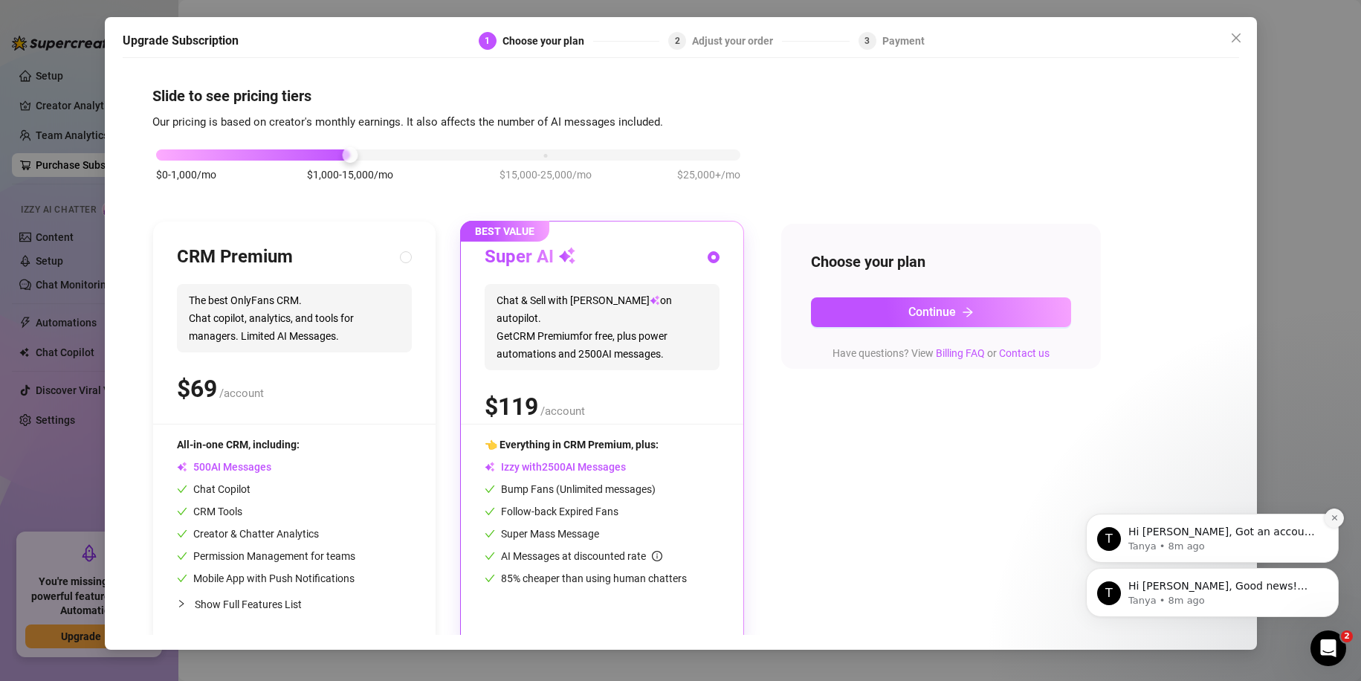
click at [1331, 514] on icon "Dismiss notification" at bounding box center [1335, 518] width 8 height 8
click at [1332, 573] on icon "Dismiss notification" at bounding box center [1335, 572] width 8 height 8
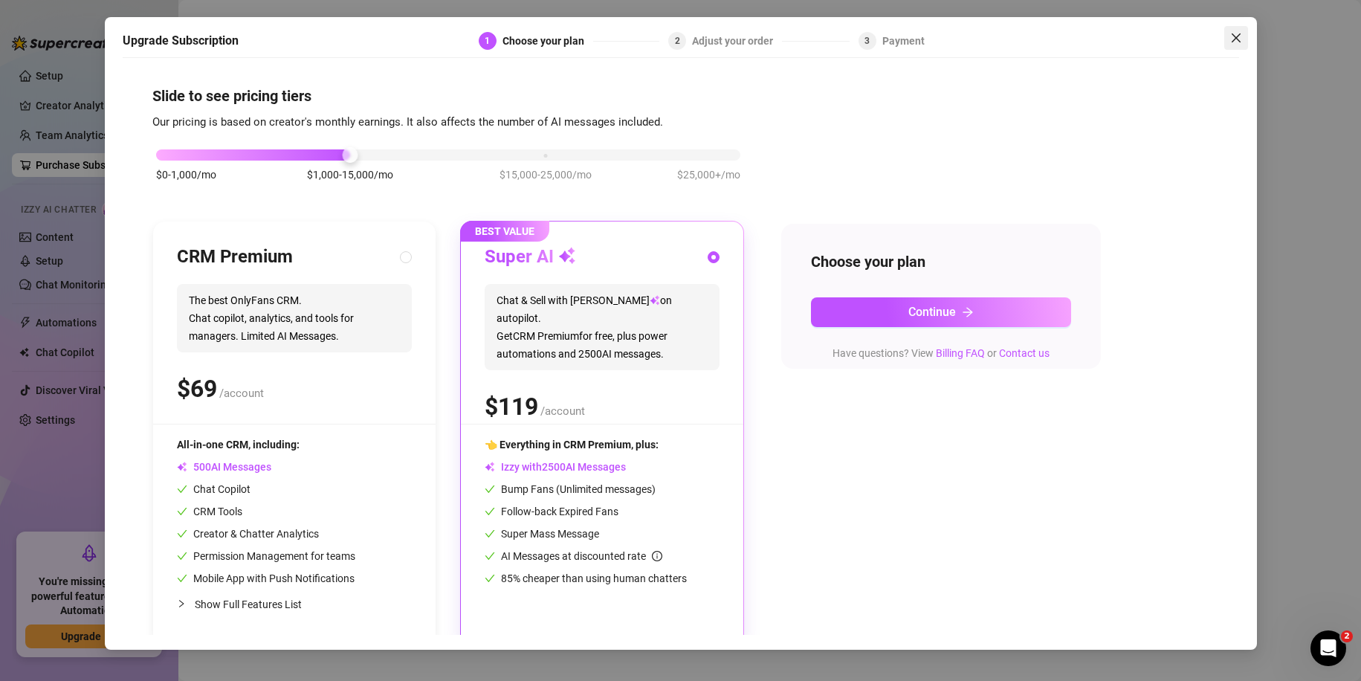
click at [1238, 32] on icon "close" at bounding box center [1236, 38] width 12 height 12
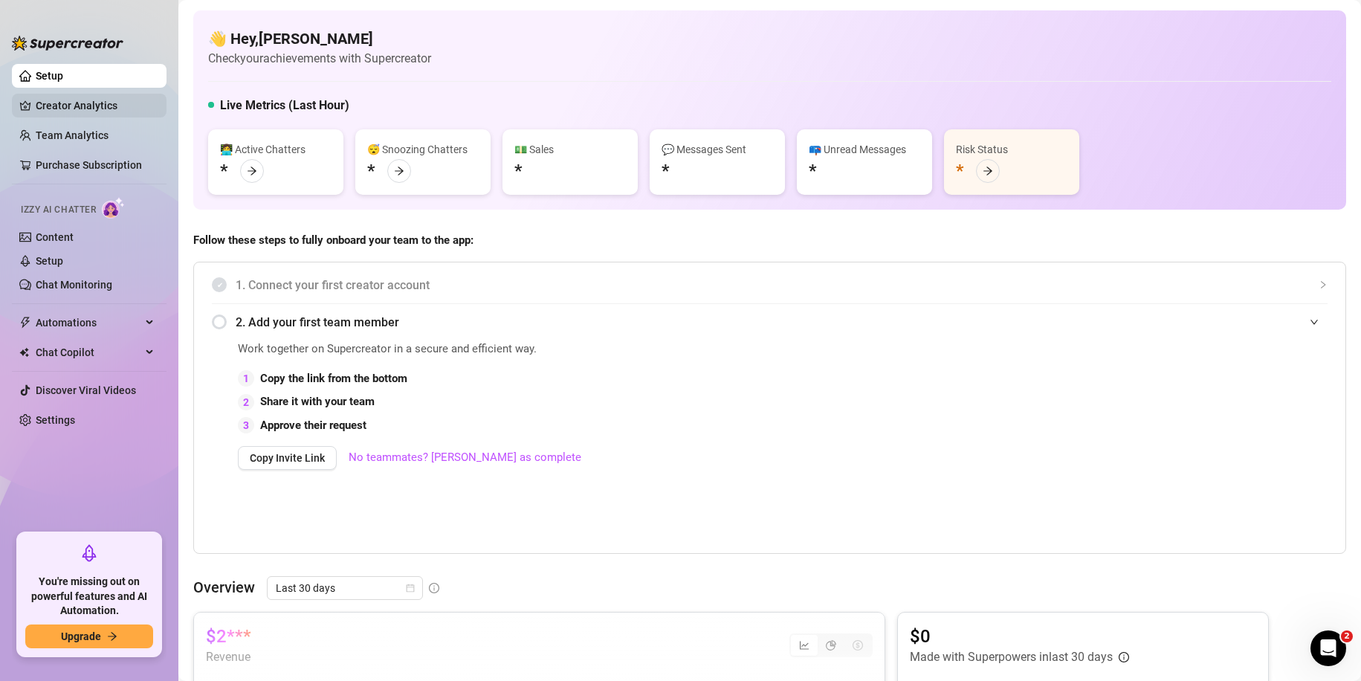
click at [114, 109] on link "Creator Analytics" at bounding box center [95, 106] width 119 height 24
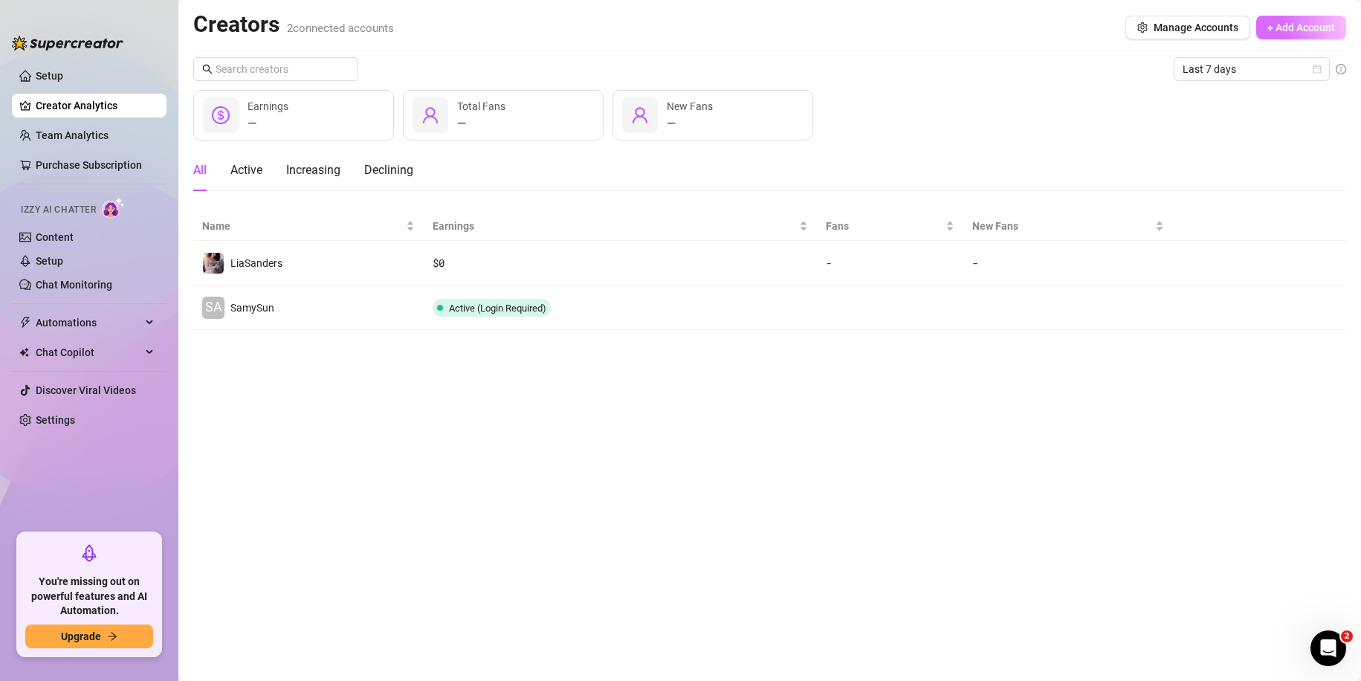
click at [1291, 28] on span "+ Add Account" at bounding box center [1301, 28] width 68 height 12
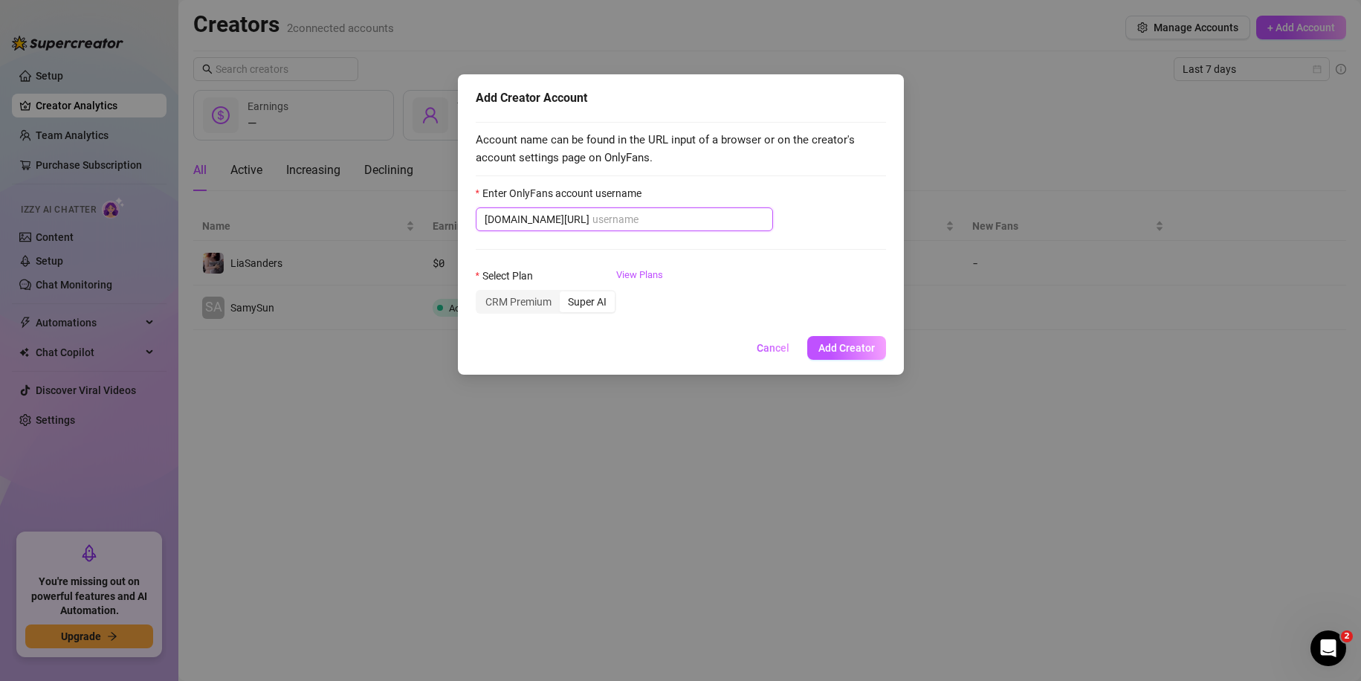
drag, startPoint x: 621, startPoint y: 219, endPoint x: 572, endPoint y: 218, distance: 48.3
click at [592, 218] on input "Enter OnlyFans account username" at bounding box center [678, 219] width 172 height 16
click at [531, 299] on div "CRM Premium" at bounding box center [518, 301] width 83 height 21
click at [481, 294] on input "CRM Premium" at bounding box center [481, 294] width 0 height 0
click at [590, 298] on div "Super AI" at bounding box center [587, 301] width 55 height 21
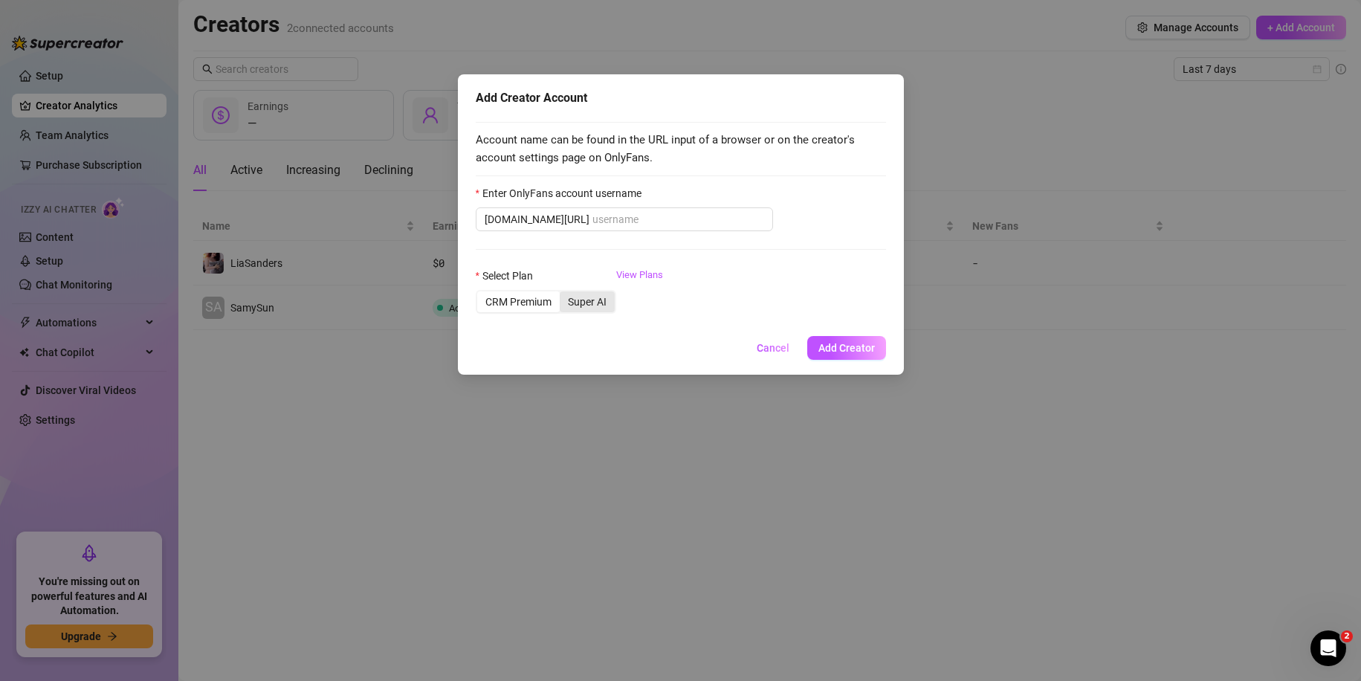
click at [563, 294] on input "Super AI" at bounding box center [563, 294] width 0 height 0
click at [542, 305] on div "CRM Premium" at bounding box center [518, 301] width 83 height 21
click at [481, 294] on input "CRM Premium" at bounding box center [481, 294] width 0 height 0
click at [613, 299] on div "Super AI" at bounding box center [587, 301] width 55 height 21
click at [563, 294] on input "Super AI" at bounding box center [563, 294] width 0 height 0
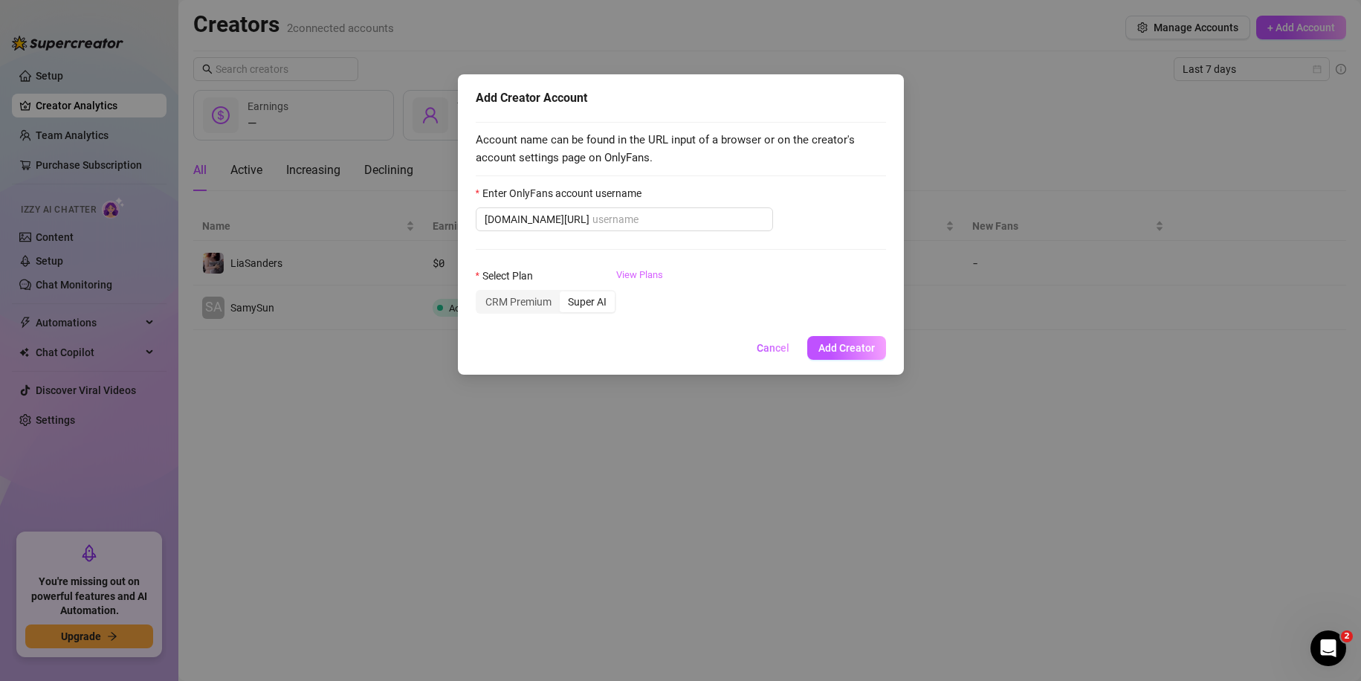
click at [641, 287] on link "View Plans" at bounding box center [639, 297] width 47 height 59
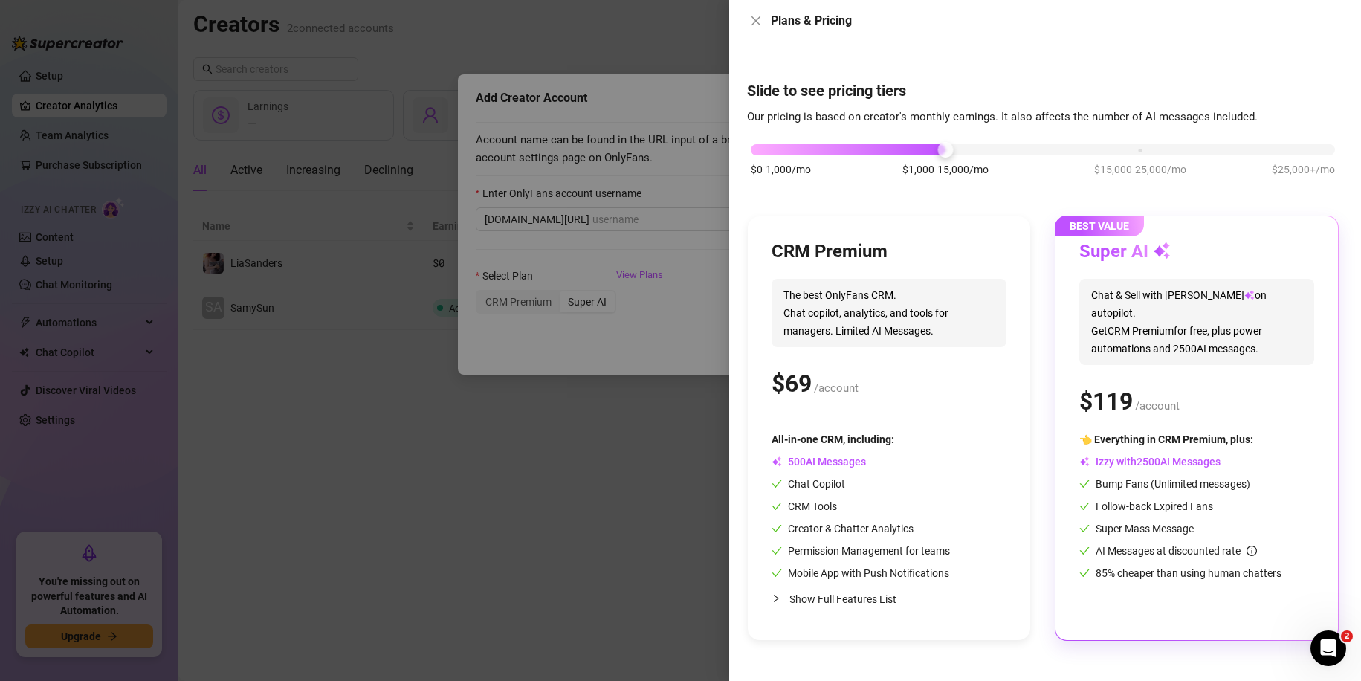
click at [591, 424] on div at bounding box center [680, 340] width 1361 height 681
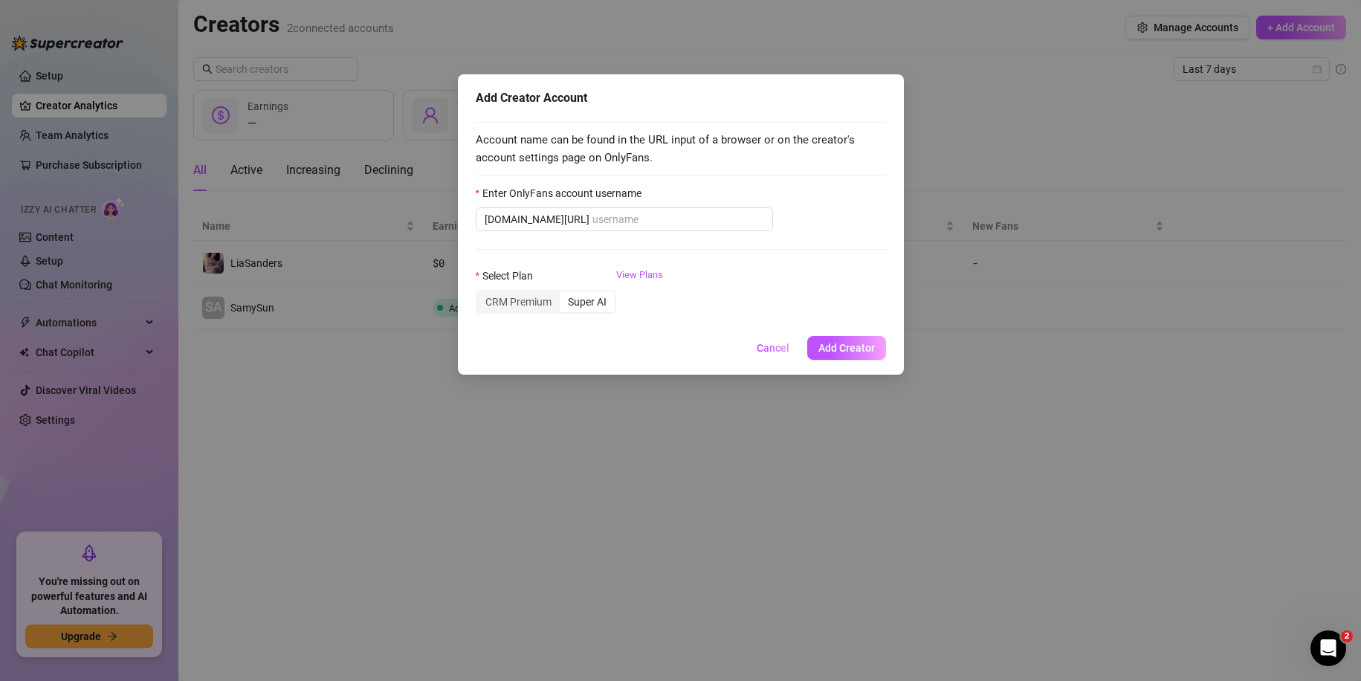
click at [1061, 86] on div "Add Creator Account Account name can be found in the URL input of a browser or …" at bounding box center [680, 340] width 1361 height 681
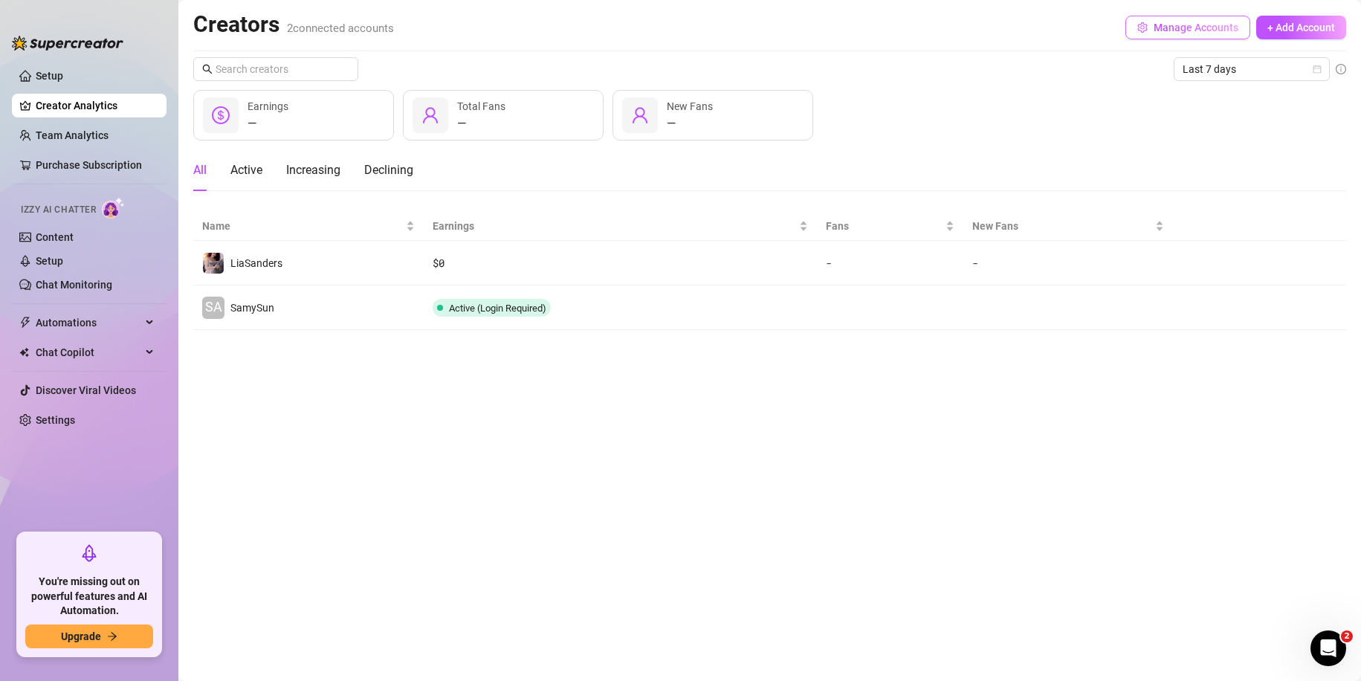
click at [1155, 39] on button "Manage Accounts" at bounding box center [1187, 28] width 125 height 24
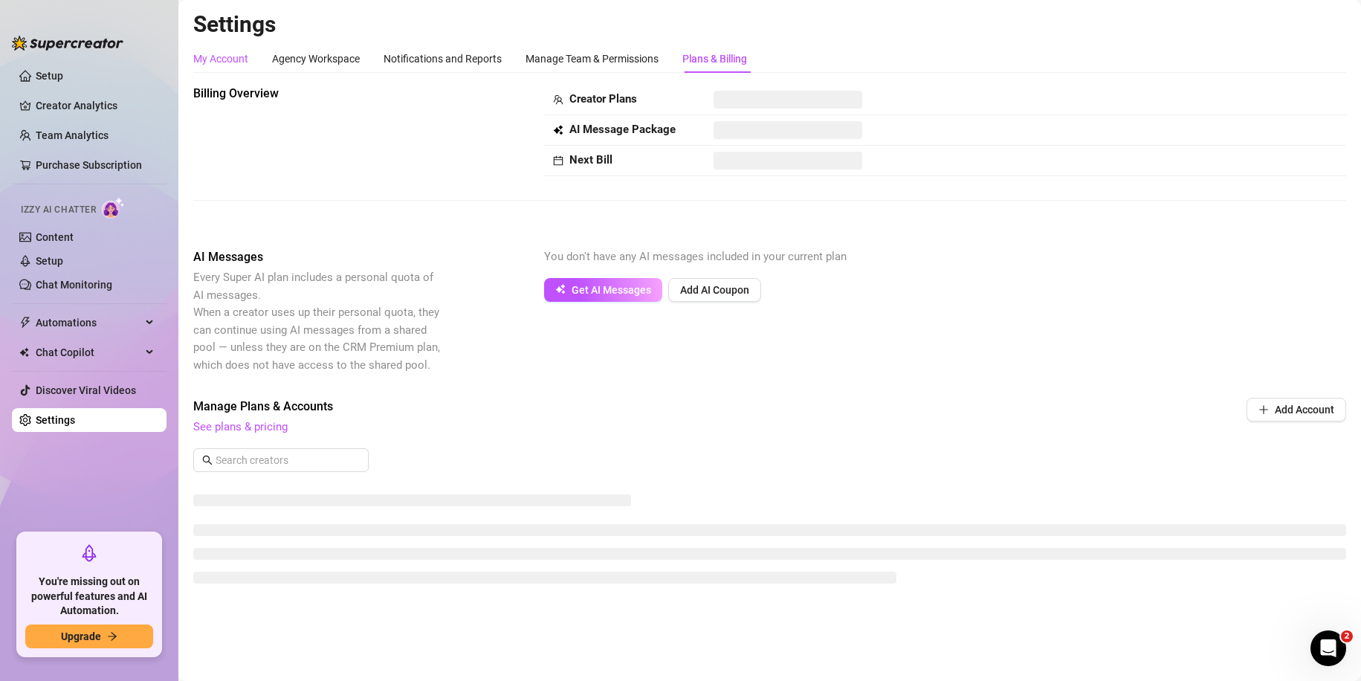
click at [223, 54] on div "My Account" at bounding box center [220, 59] width 55 height 16
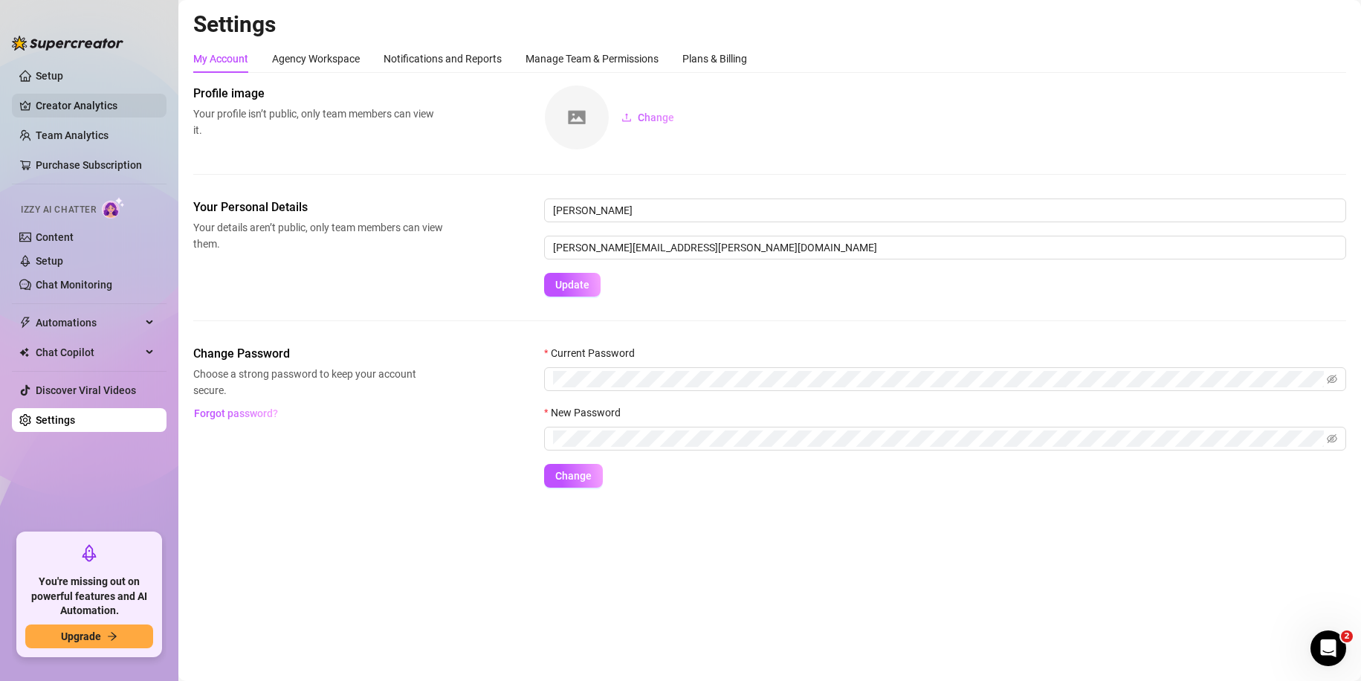
click at [100, 109] on link "Creator Analytics" at bounding box center [95, 106] width 119 height 24
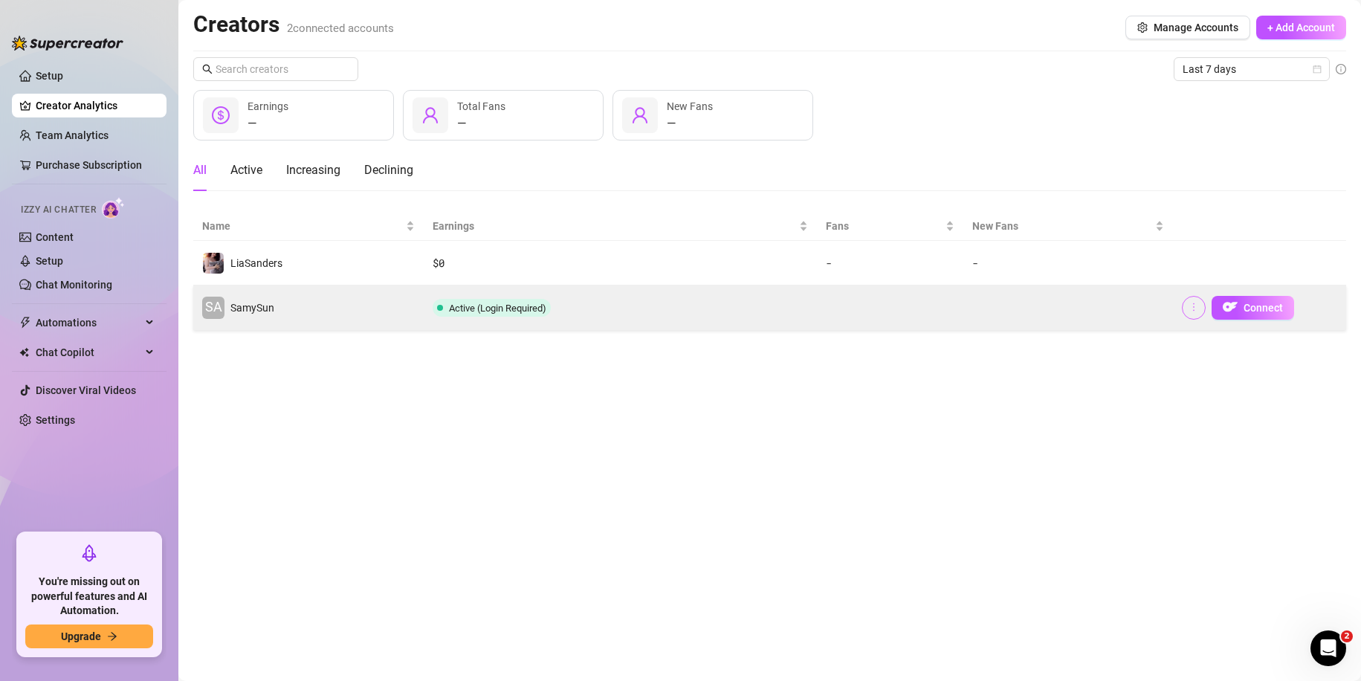
click at [1202, 310] on button "button" at bounding box center [1194, 308] width 24 height 24
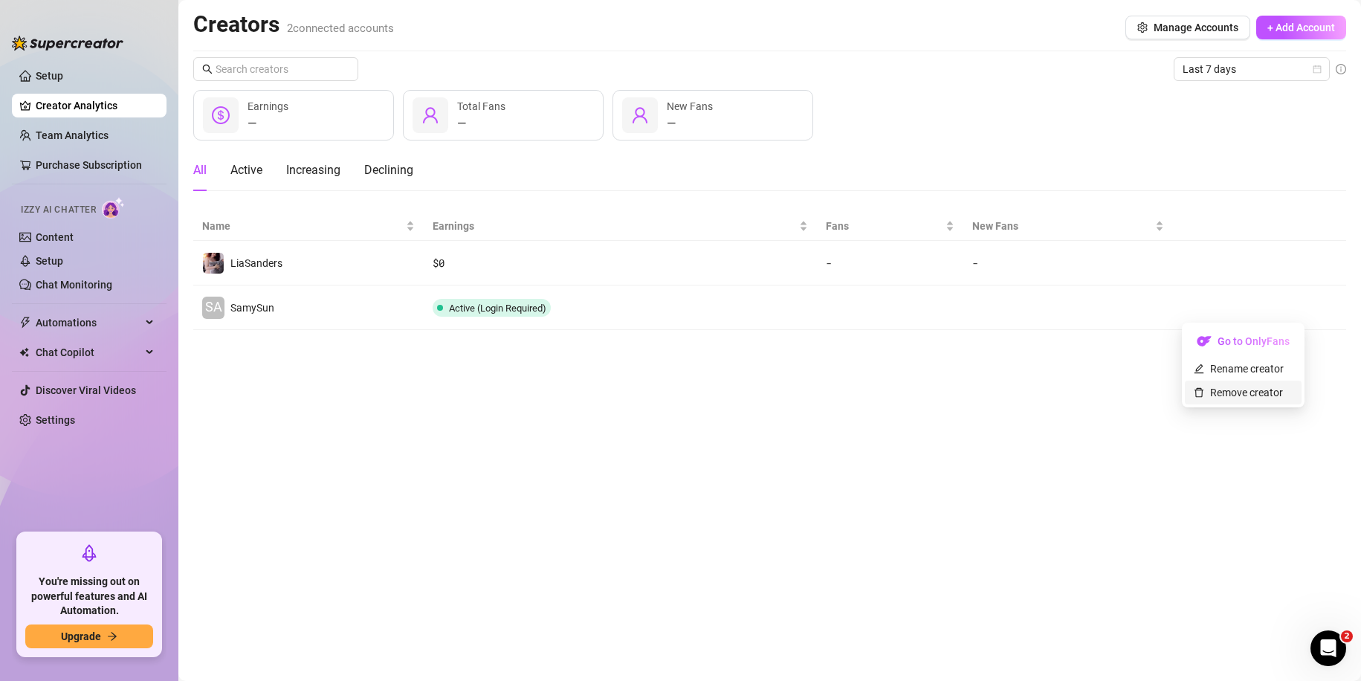
click at [1228, 392] on link "Remove creator" at bounding box center [1238, 393] width 89 height 12
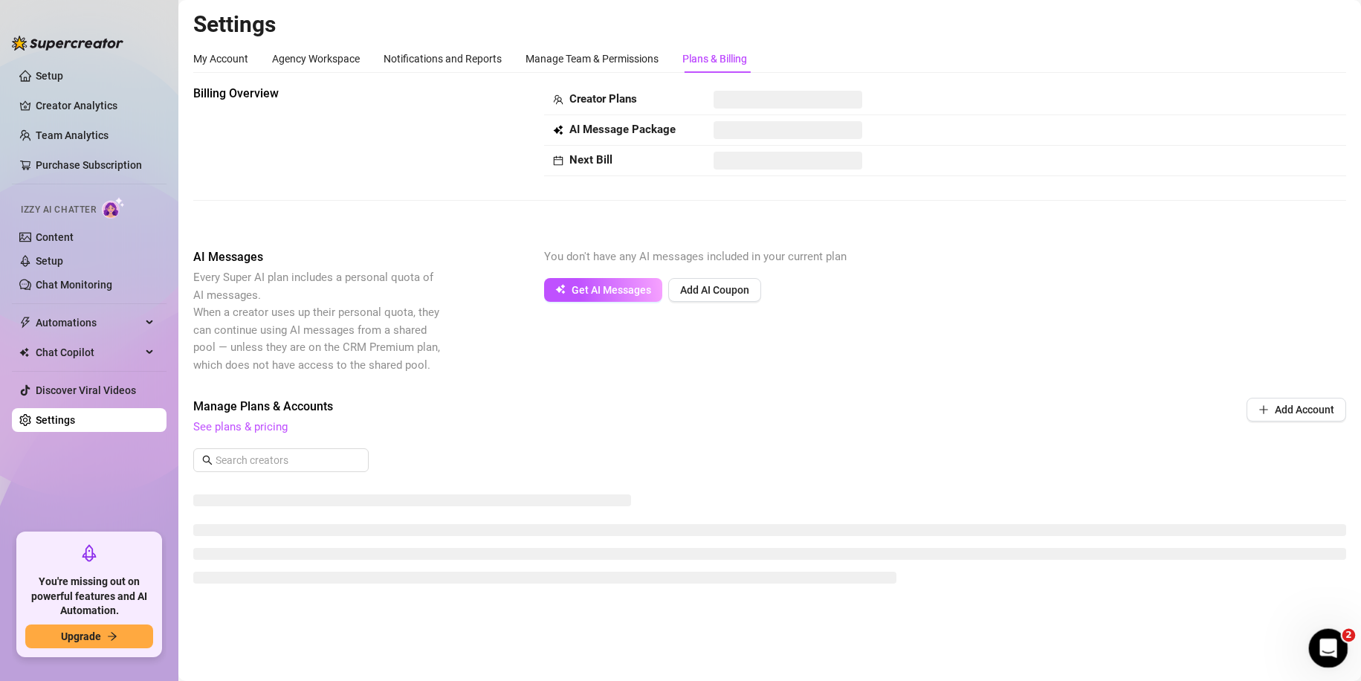
click at [1328, 653] on icon "Open Intercom Messenger" at bounding box center [1326, 646] width 25 height 25
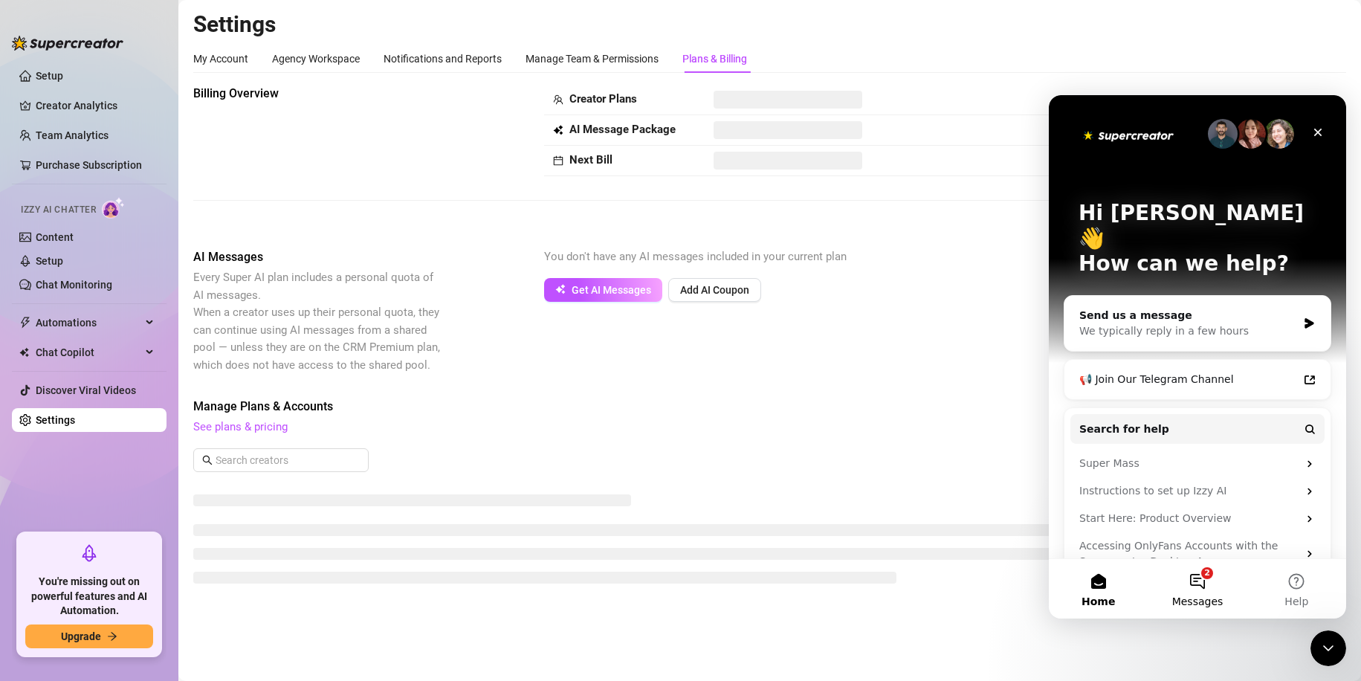
click at [1200, 600] on span "Messages" at bounding box center [1197, 601] width 51 height 10
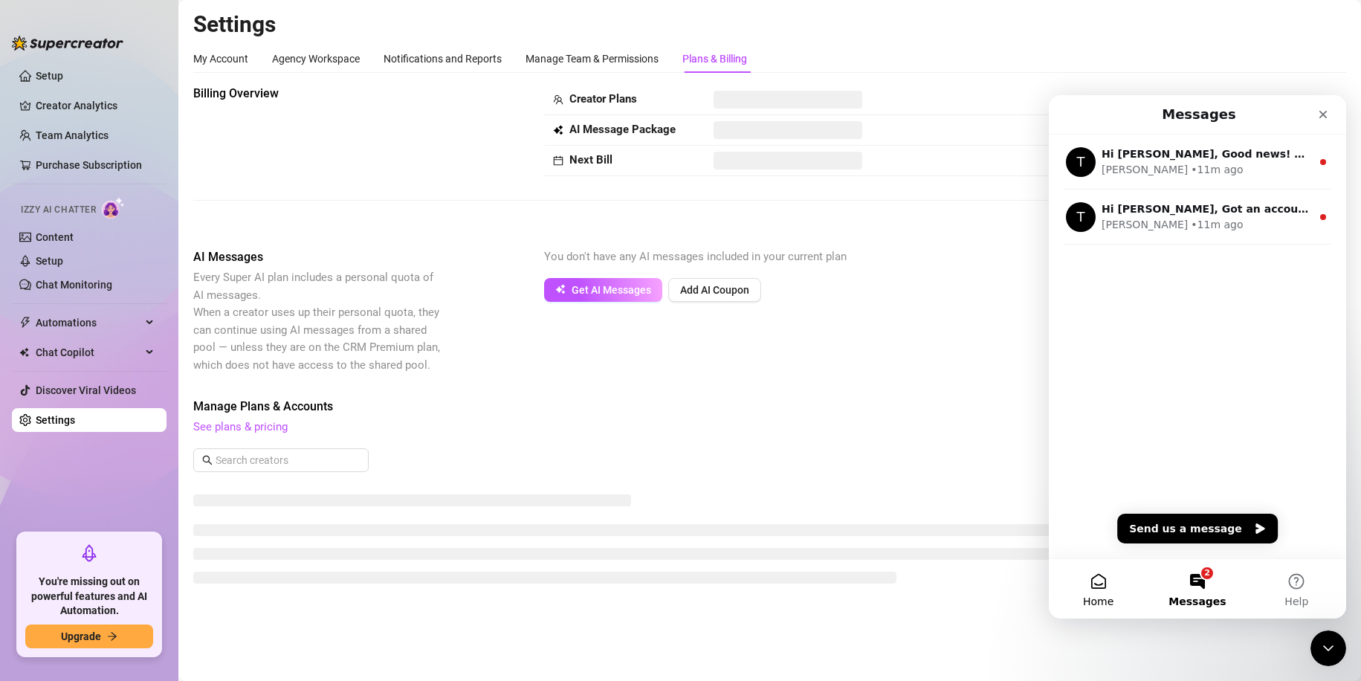
click at [1075, 580] on button "Home" at bounding box center [1098, 588] width 99 height 59
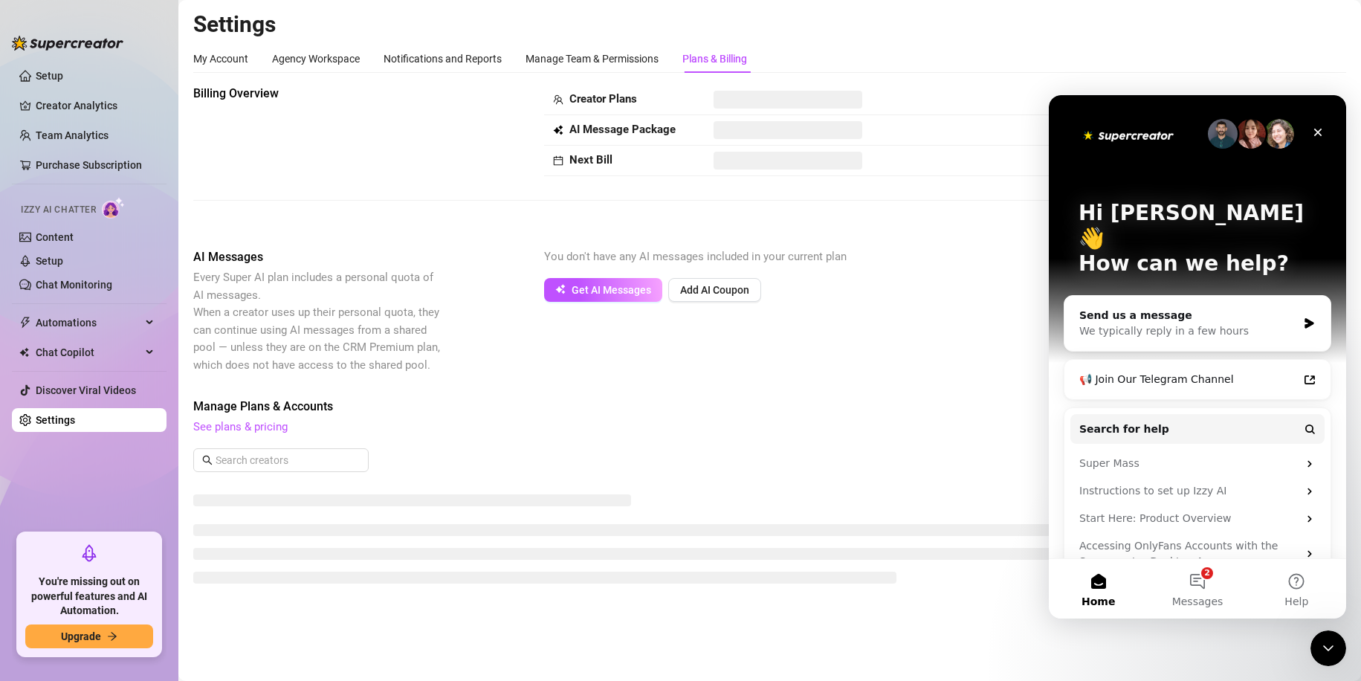
click at [954, 352] on div "AI Messages Every Super AI plan includes a personal quota of AI messages. When …" at bounding box center [769, 311] width 1153 height 126
click at [1328, 633] on div "Close Intercom Messenger" at bounding box center [1326, 646] width 36 height 36
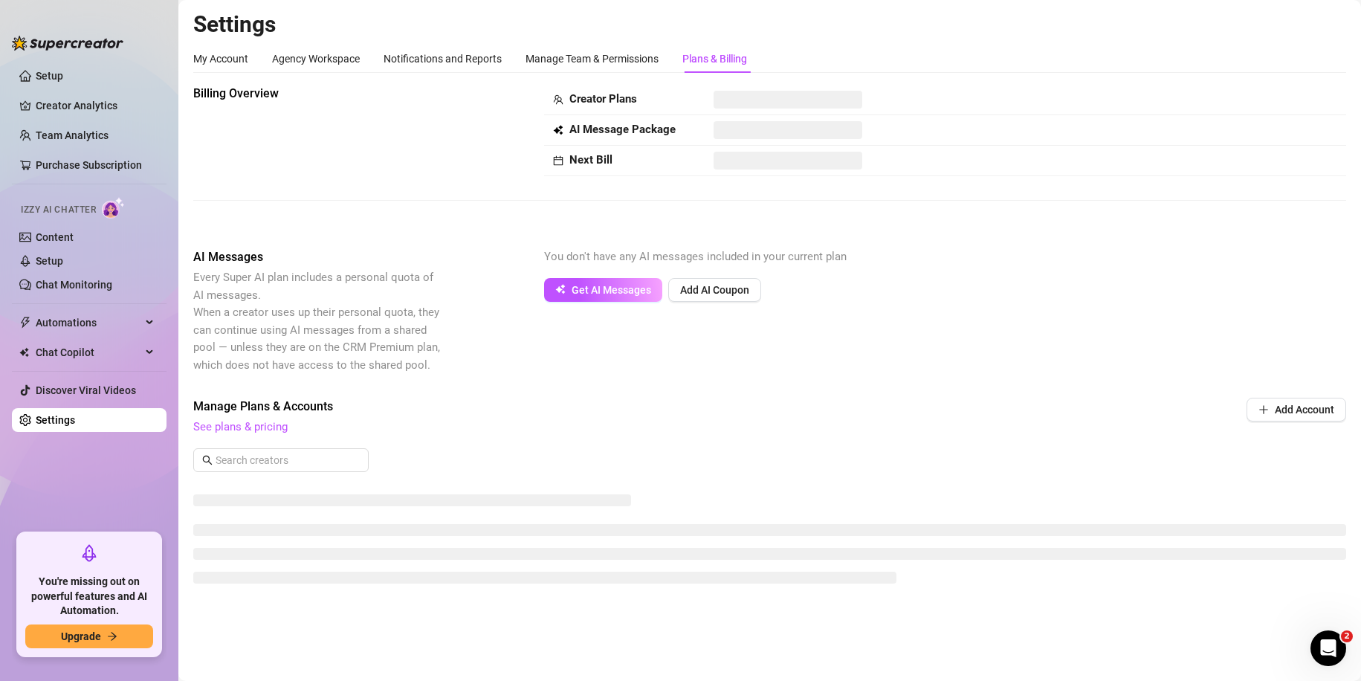
click at [583, 380] on div "Billing Overview Creator Plans AI Message Package Next Bill AI Messages Every S…" at bounding box center [769, 339] width 1153 height 509
click at [228, 59] on div "My Account" at bounding box center [220, 59] width 55 height 16
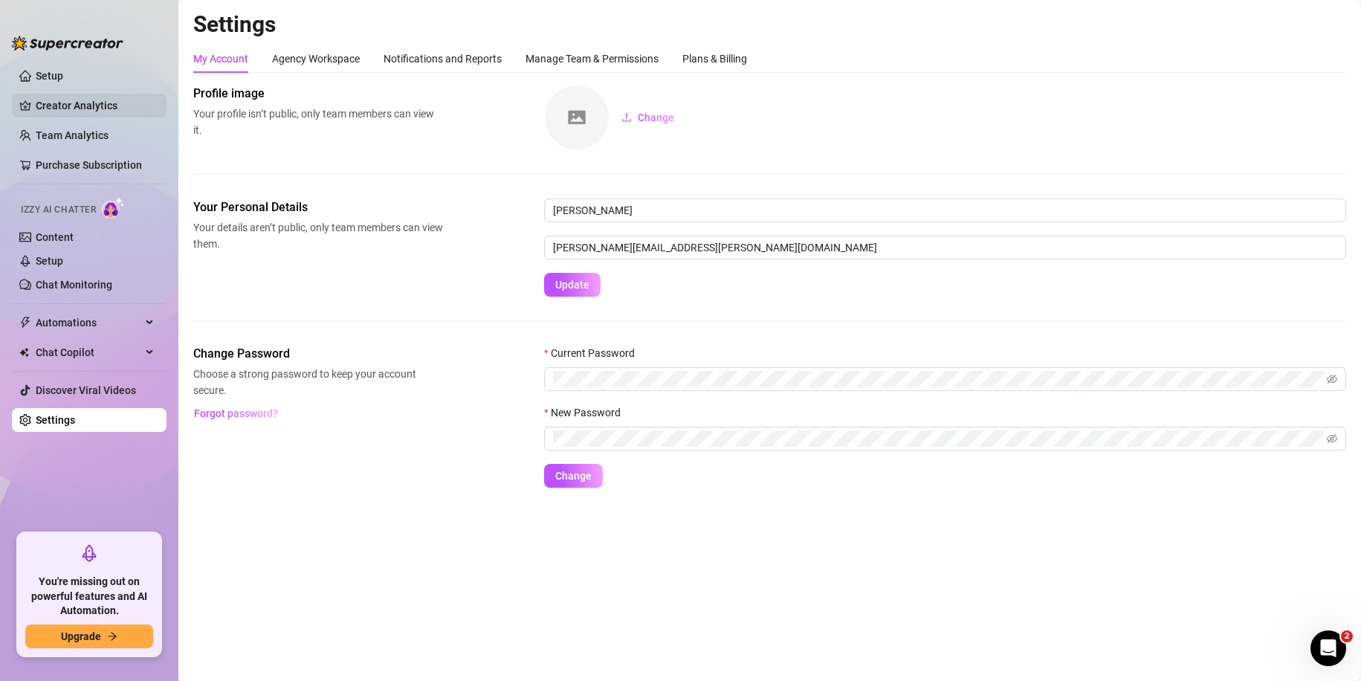
click at [86, 98] on link "Creator Analytics" at bounding box center [95, 106] width 119 height 24
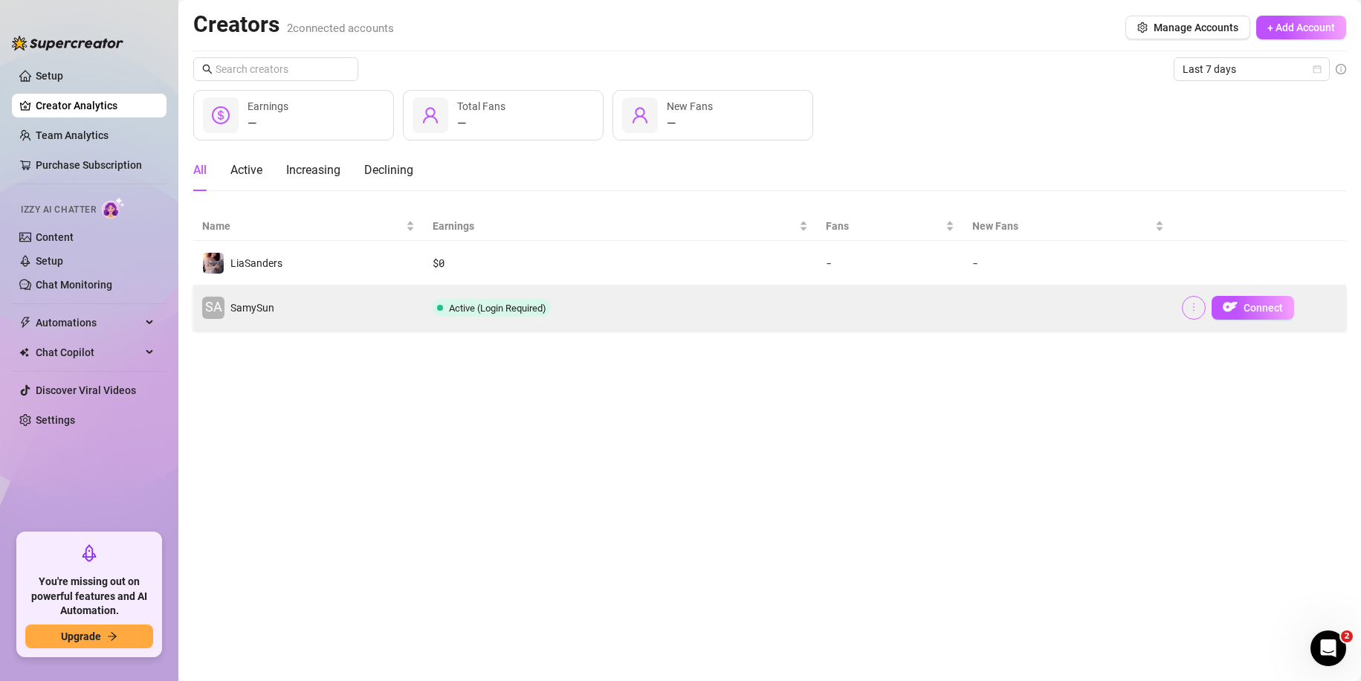
click at [1197, 308] on icon "more" at bounding box center [1194, 307] width 10 height 10
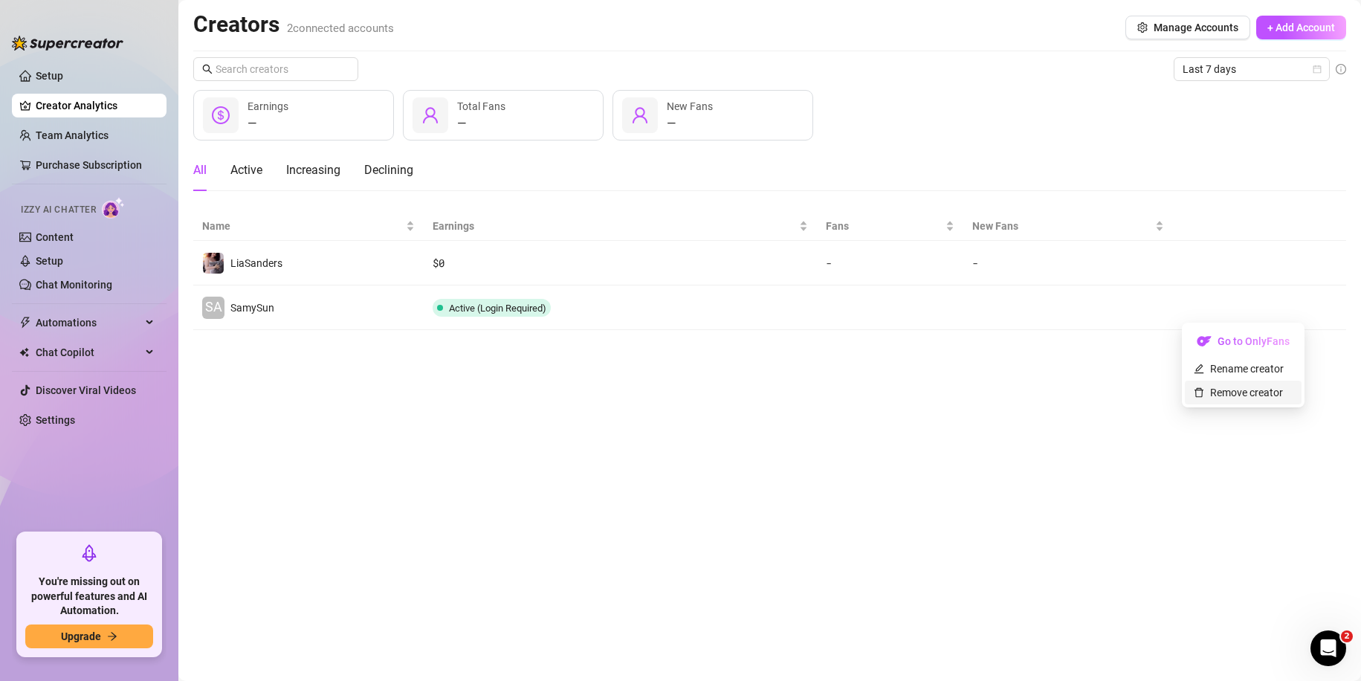
click at [1247, 398] on link "Remove creator" at bounding box center [1238, 393] width 89 height 12
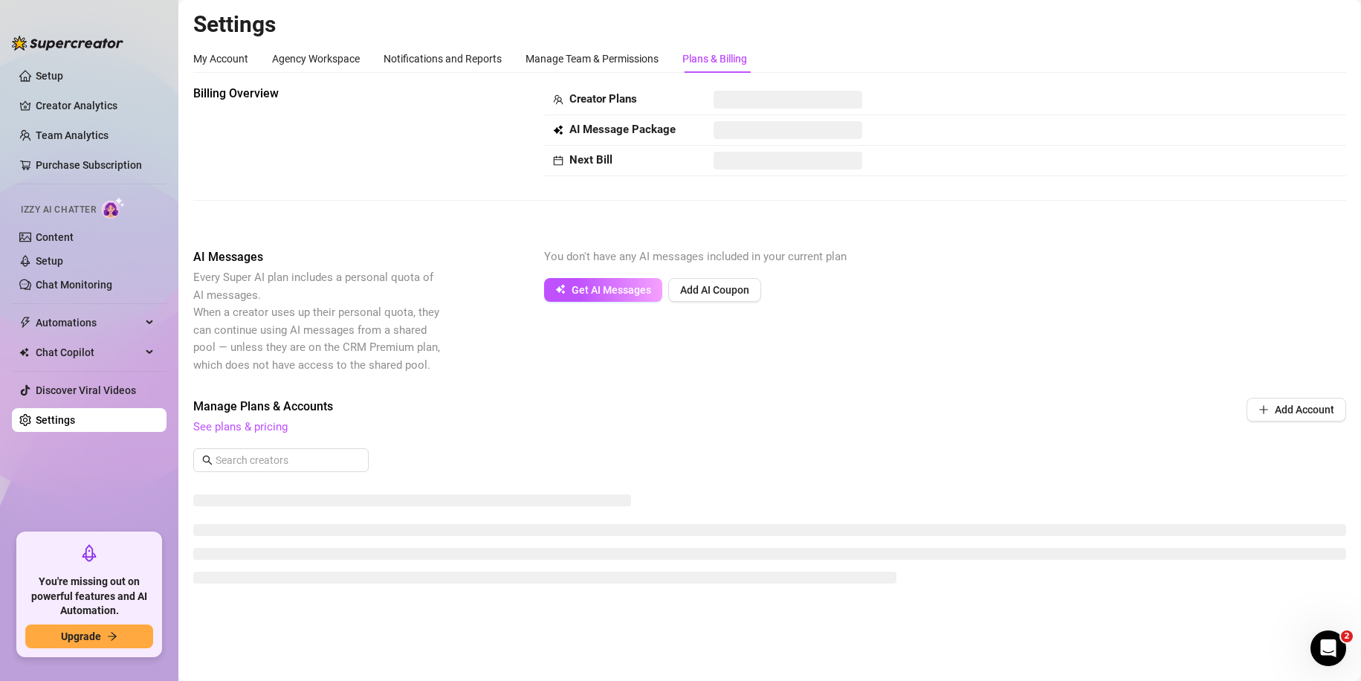
click at [678, 99] on div "Creator Plans" at bounding box center [624, 100] width 143 height 18
drag, startPoint x: 591, startPoint y: 55, endPoint x: 231, endPoint y: 52, distance: 359.8
click at [589, 55] on div "Manage Team & Permissions" at bounding box center [592, 59] width 133 height 16
click at [460, 59] on div "Notifications and Reports" at bounding box center [443, 59] width 118 height 16
click at [339, 50] on div "Agency Workspace" at bounding box center [316, 59] width 88 height 28
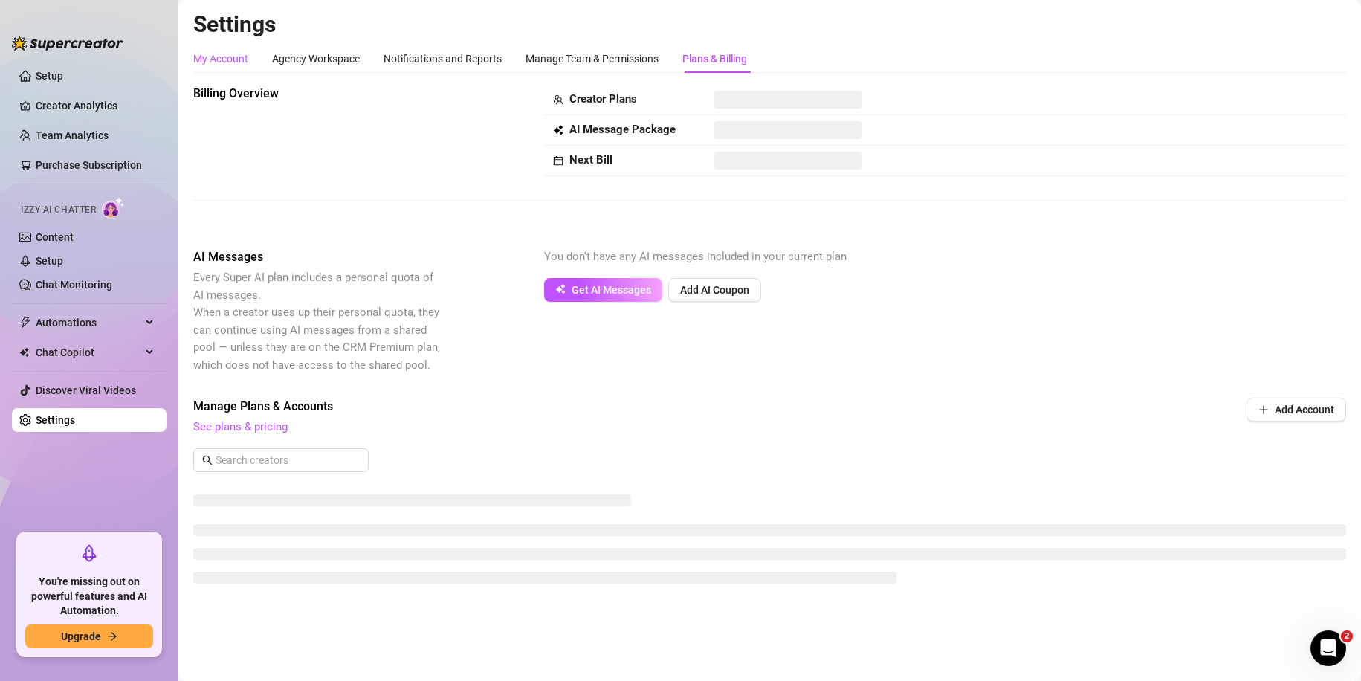
click at [230, 51] on div "My Account" at bounding box center [220, 59] width 55 height 16
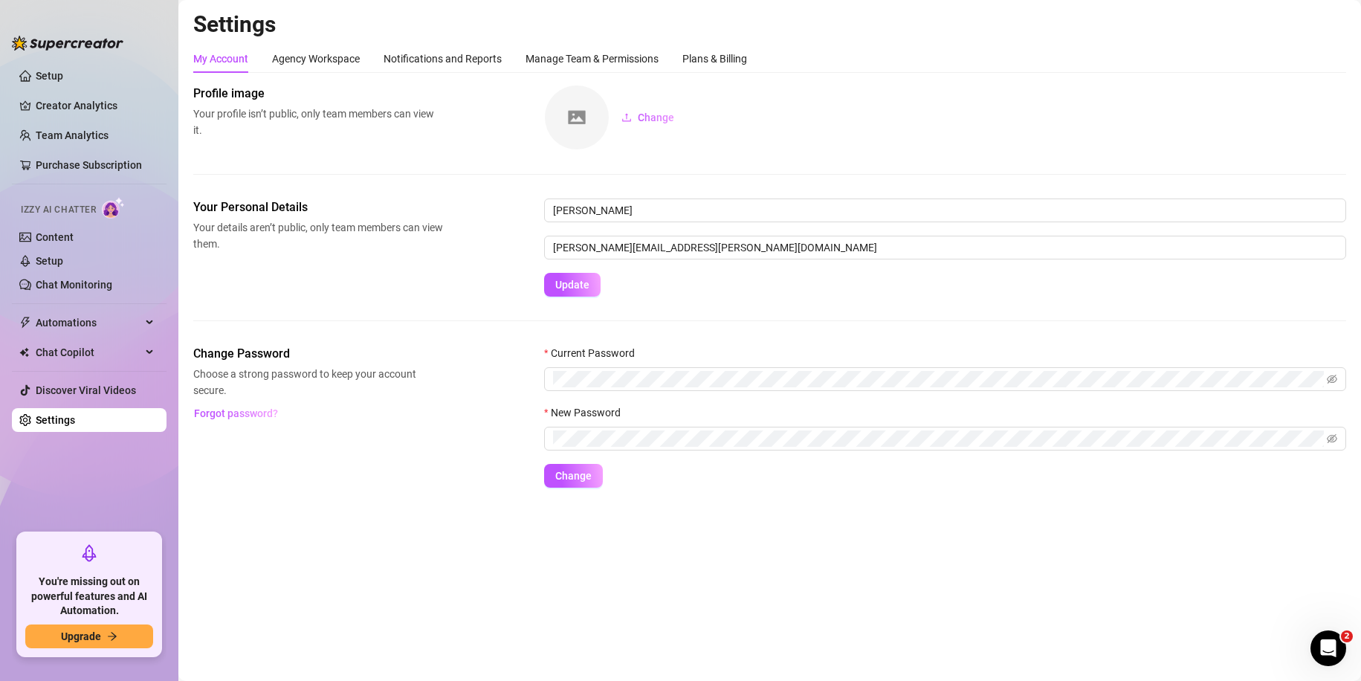
click at [733, 44] on div "Settings My Account Agency Workspace Notifications and Reports Manage Team & Pe…" at bounding box center [769, 257] width 1153 height 495
click at [719, 73] on div "My Account Agency Workspace Notifications and Reports Manage Team & Permissions…" at bounding box center [769, 266] width 1153 height 443
click at [730, 63] on div "Plans & Billing" at bounding box center [714, 59] width 65 height 16
click at [728, 63] on div "Plans & Billing" at bounding box center [714, 59] width 65 height 16
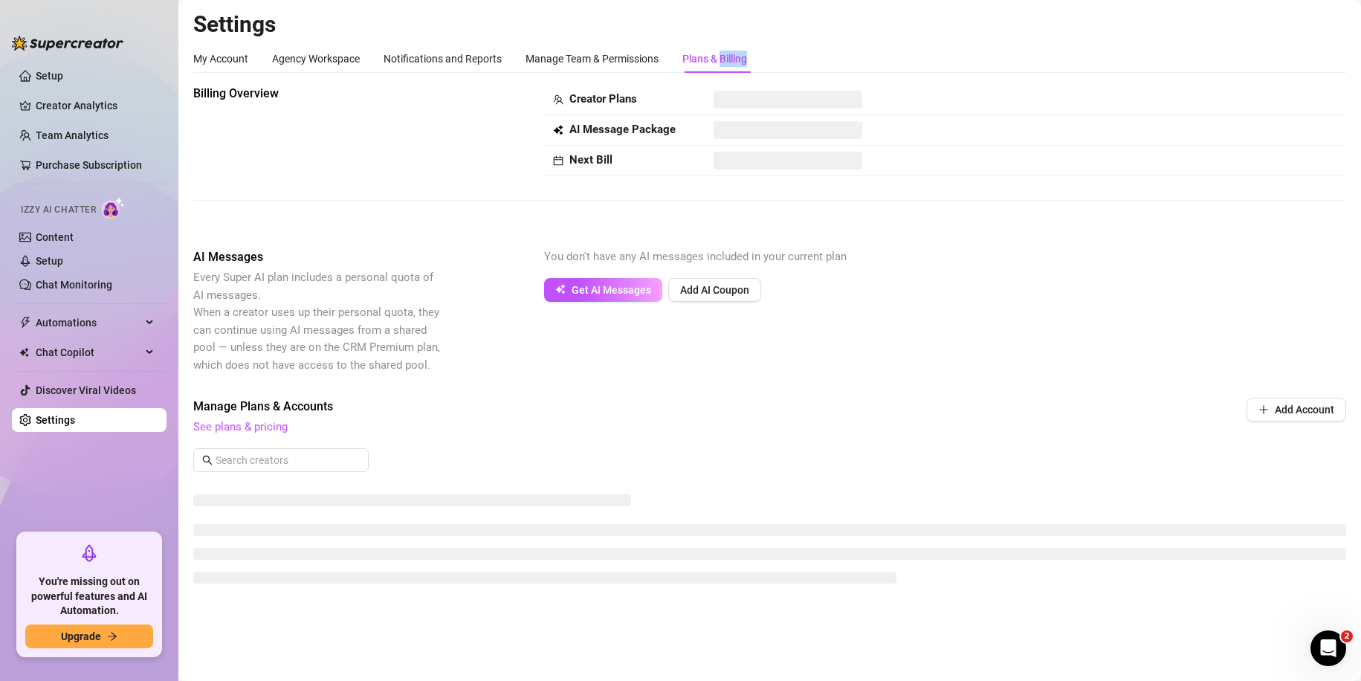
click at [728, 63] on div "Plans & Billing" at bounding box center [714, 59] width 65 height 16
click at [676, 482] on div at bounding box center [769, 537] width 1153 height 111
click at [112, 107] on link "Creator Analytics" at bounding box center [95, 106] width 119 height 24
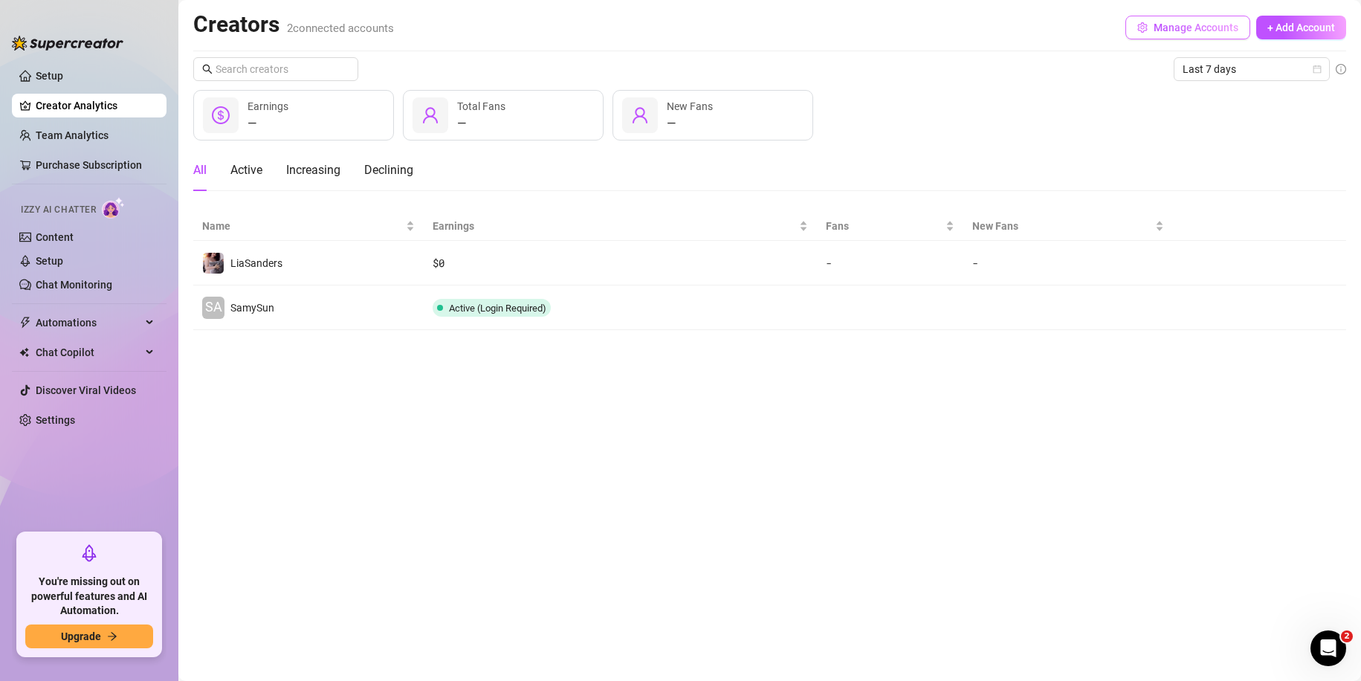
click at [1212, 28] on span "Manage Accounts" at bounding box center [1196, 28] width 85 height 12
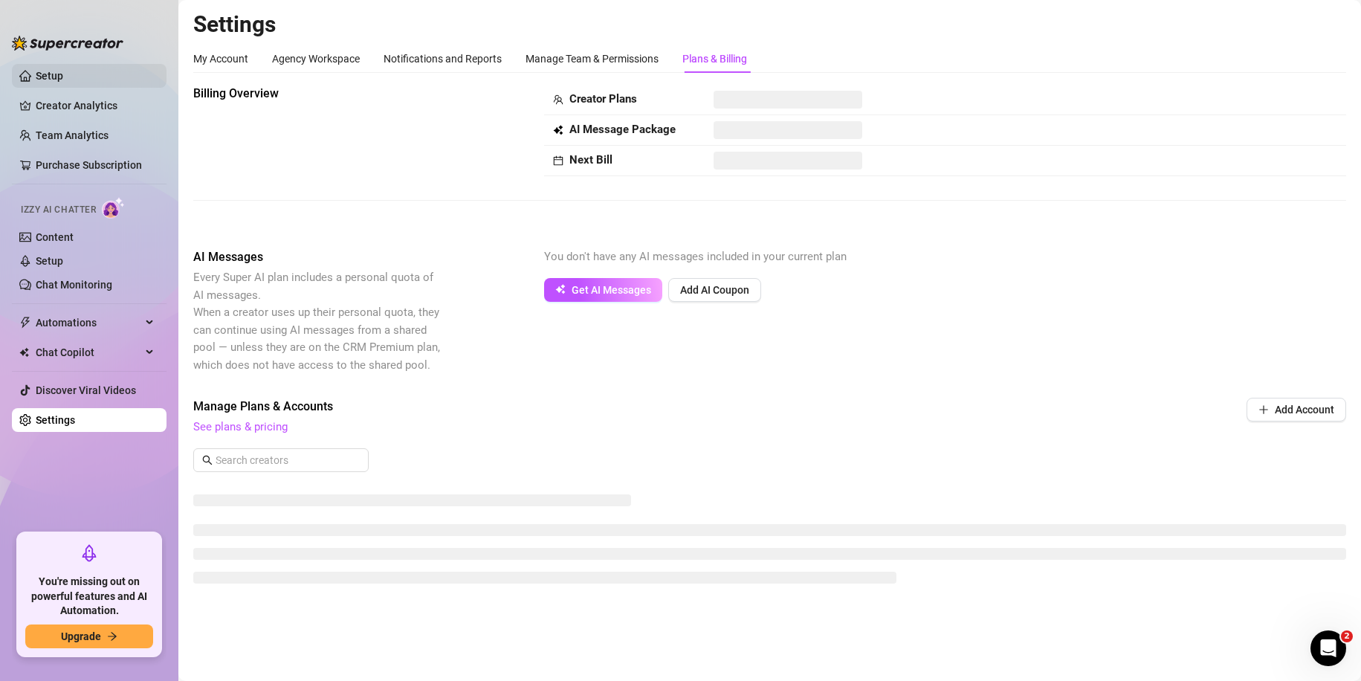
click at [63, 71] on link "Setup" at bounding box center [50, 76] width 28 height 12
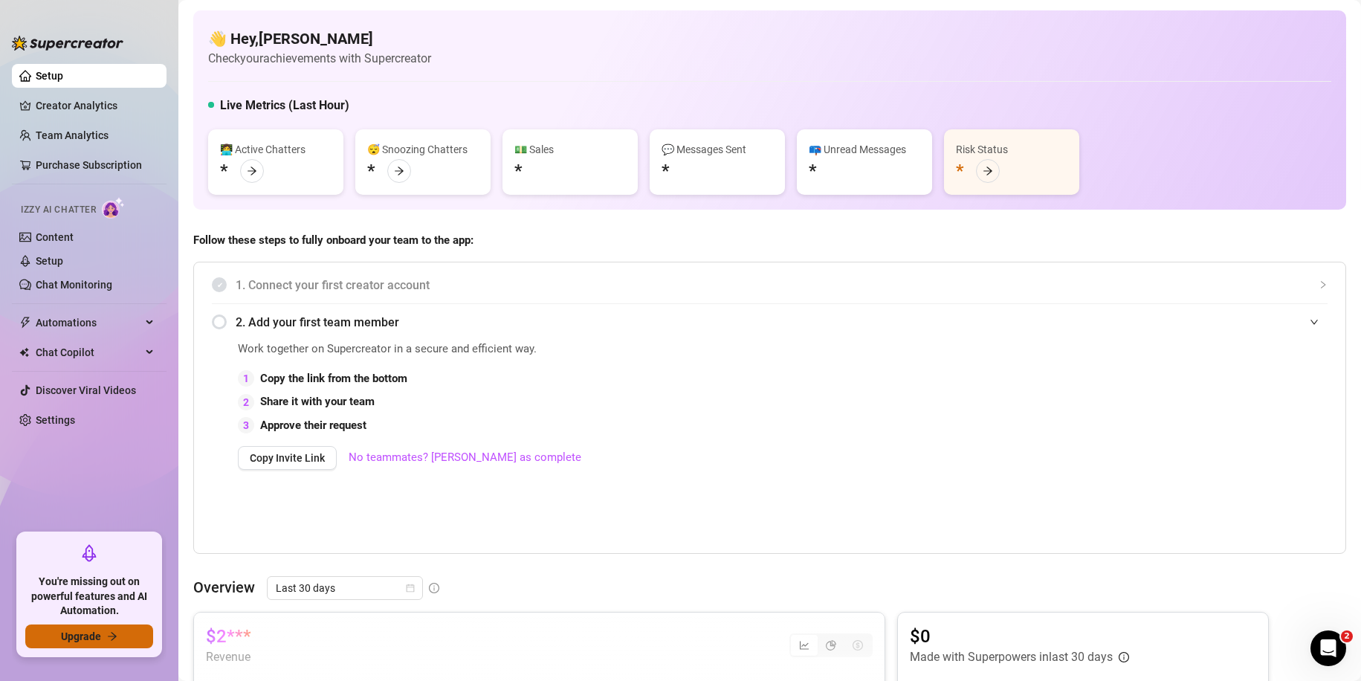
click at [81, 642] on span "Upgrade" at bounding box center [81, 636] width 40 height 12
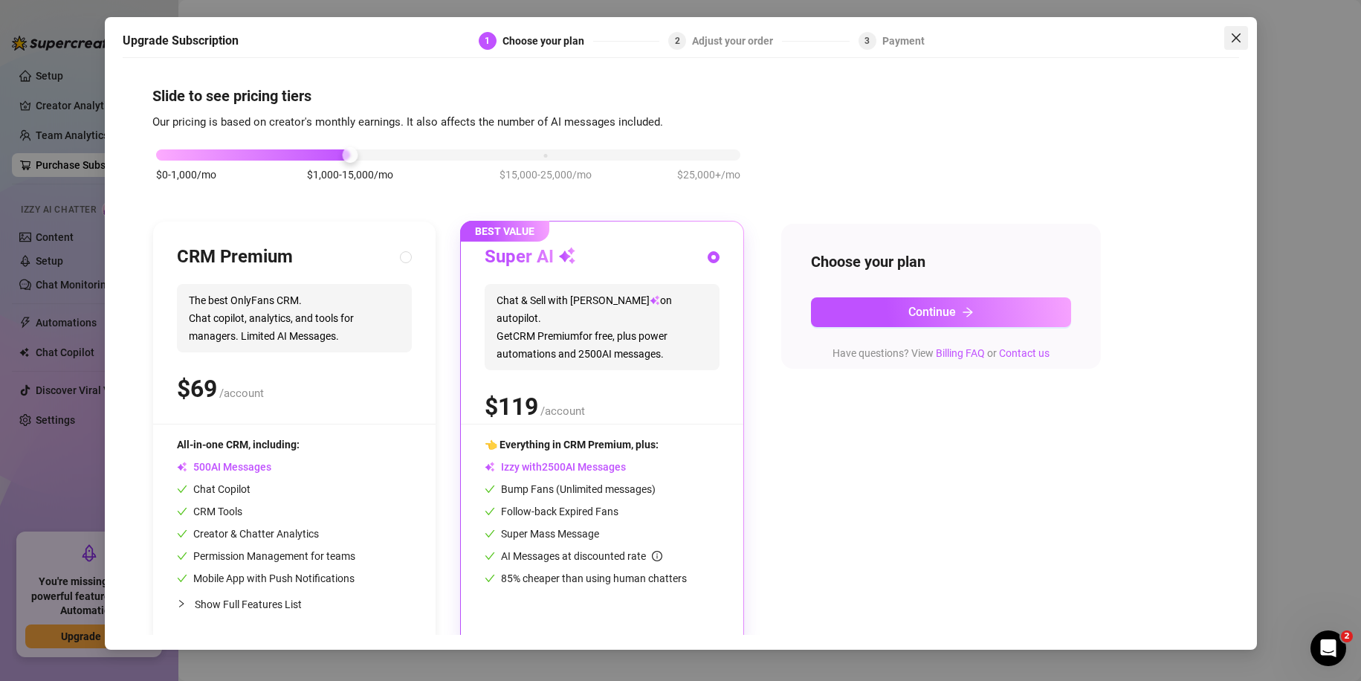
click at [1235, 36] on icon "close" at bounding box center [1236, 38] width 12 height 12
